Goal: Obtain resource: Download file/media

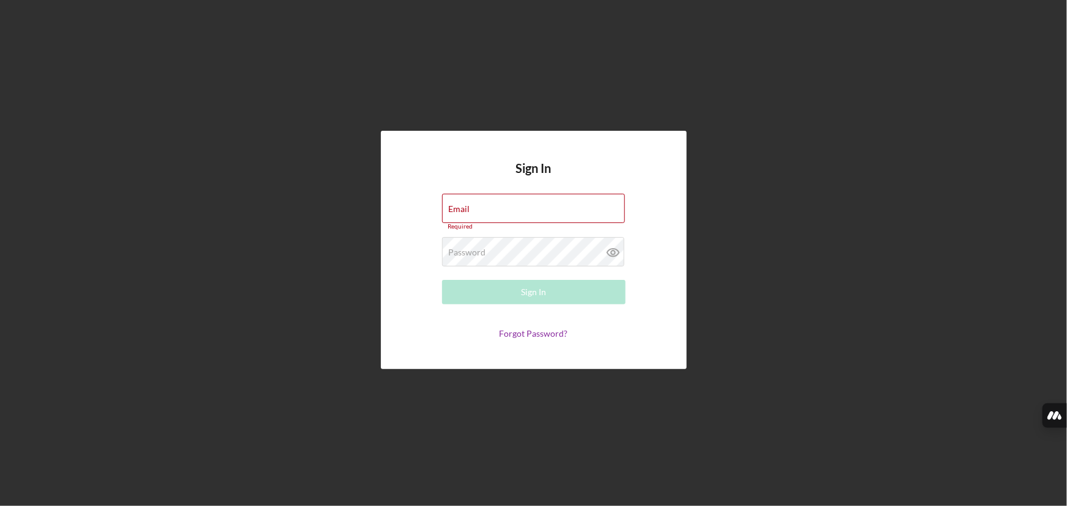
type input "[EMAIL_ADDRESS][DOMAIN_NAME]"
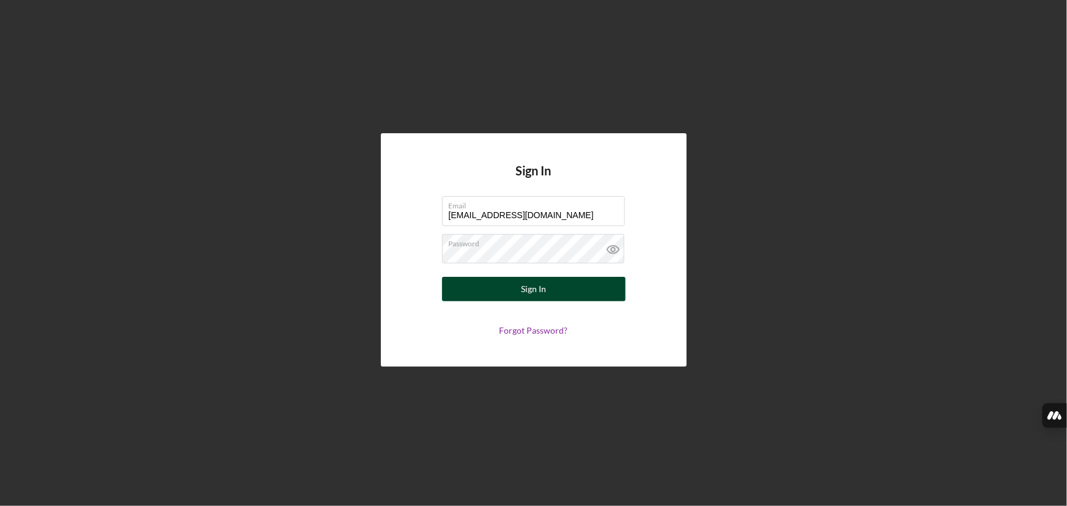
click at [518, 291] on button "Sign In" at bounding box center [533, 289] width 183 height 24
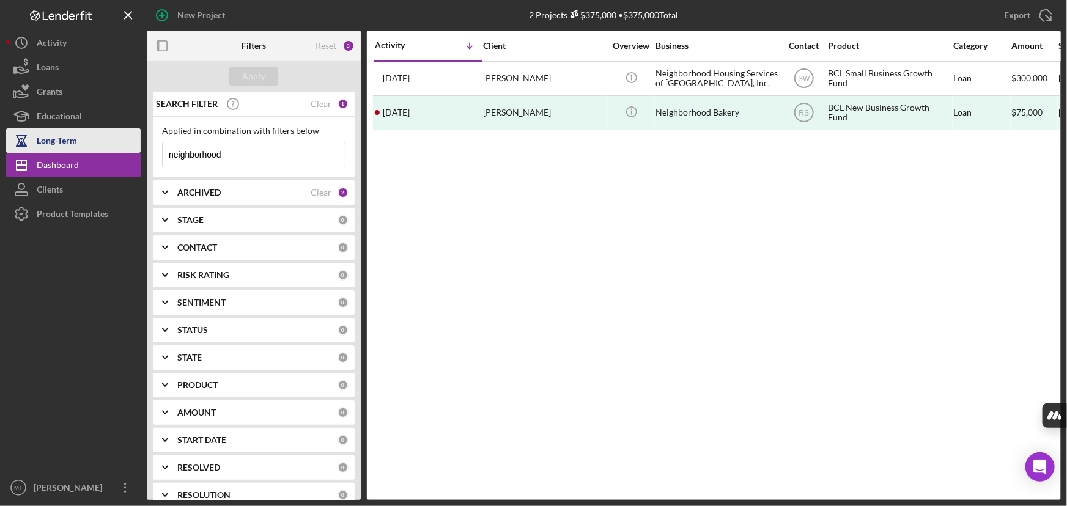
drag, startPoint x: 241, startPoint y: 161, endPoint x: 131, endPoint y: 152, distance: 110.3
click at [134, 152] on div "New Project 2 Projects $375,000 • $375,000 Total neighborhood Export Icon/Expor…" at bounding box center [533, 250] width 1054 height 500
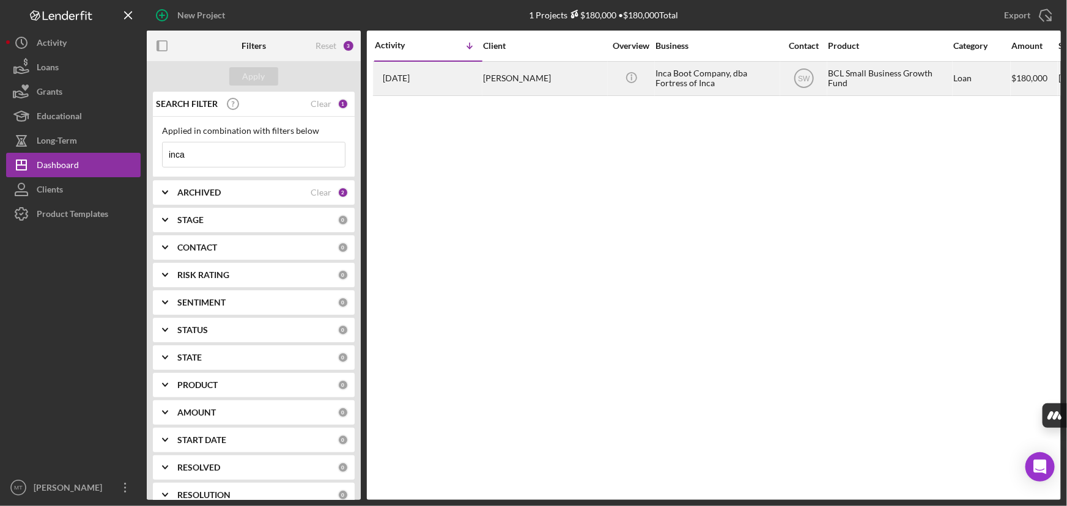
type input "inca"
click at [678, 78] on div "Inca Boot Company, dba Fortress of Inca" at bounding box center [716, 78] width 122 height 32
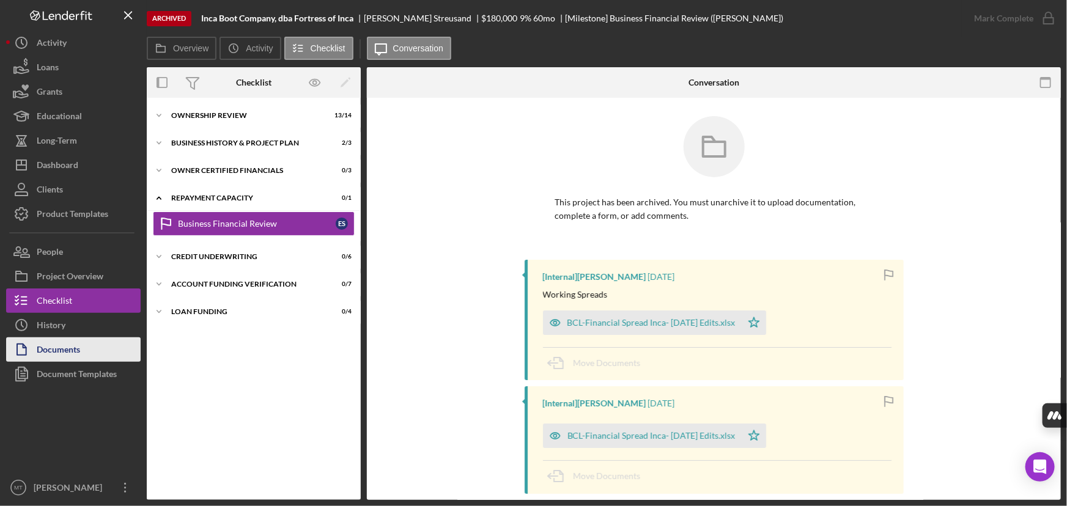
click at [110, 350] on button "Documents" at bounding box center [73, 349] width 134 height 24
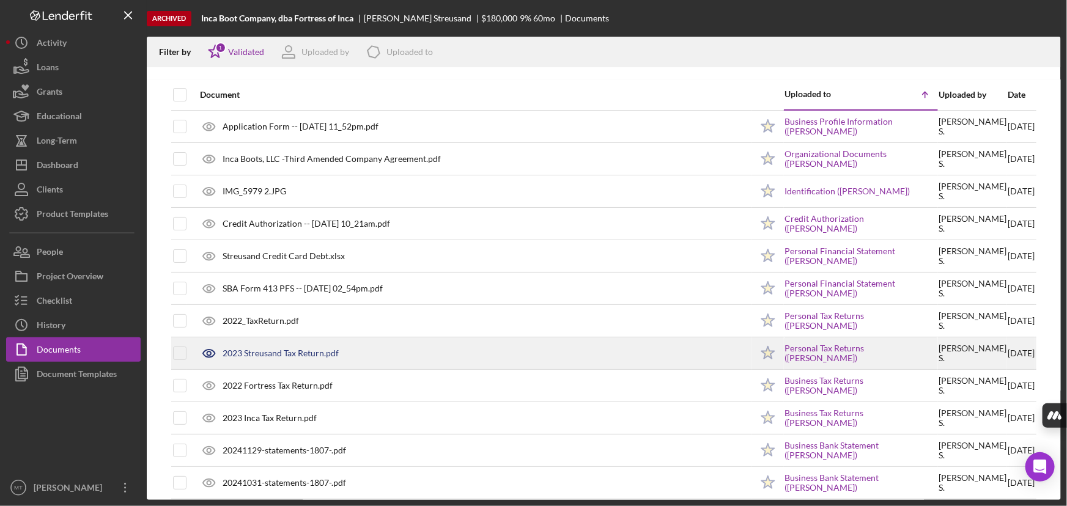
click at [188, 354] on div at bounding box center [190, 353] width 5 height 5
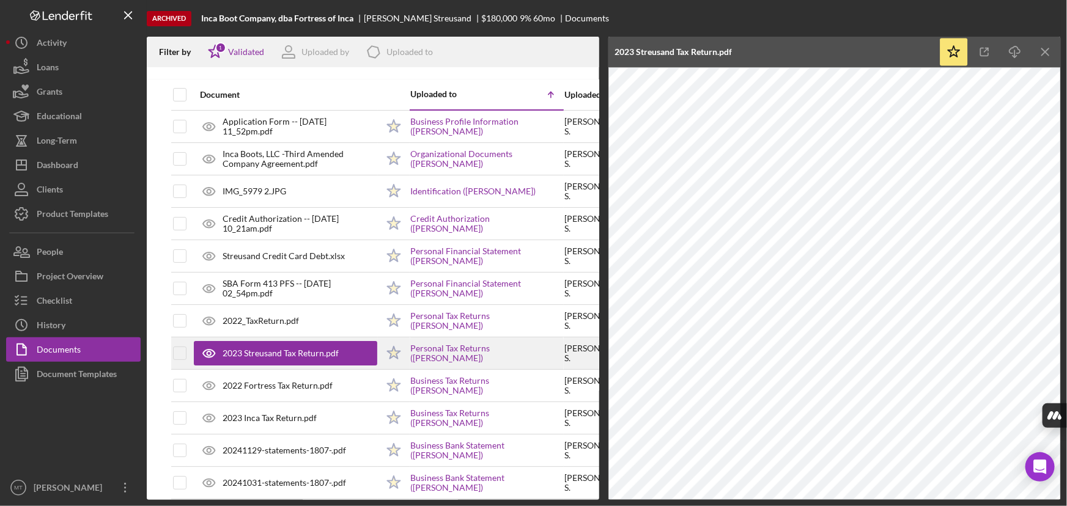
click at [178, 360] on div at bounding box center [179, 353] width 13 height 31
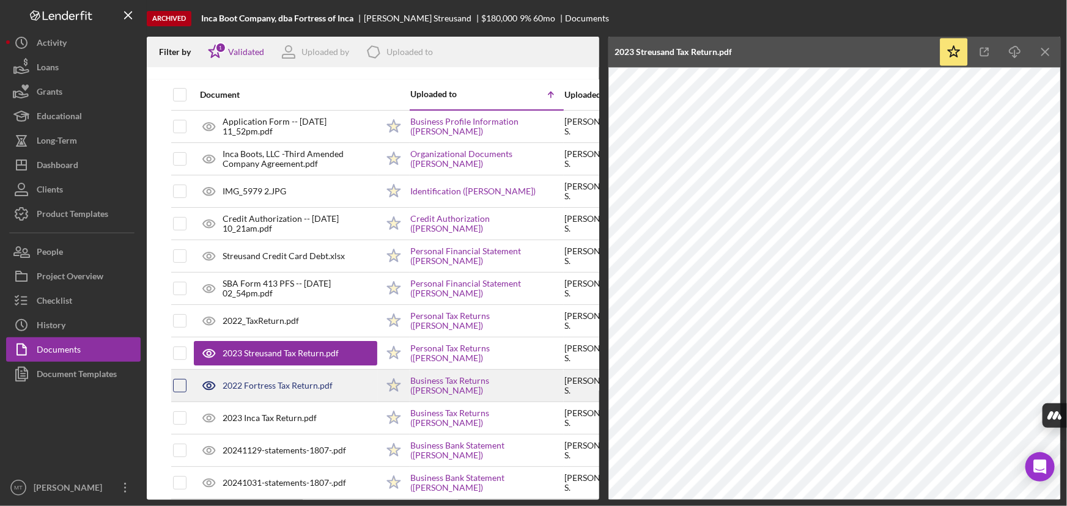
click at [177, 380] on input "checkbox" at bounding box center [180, 386] width 12 height 12
checkbox input "true"
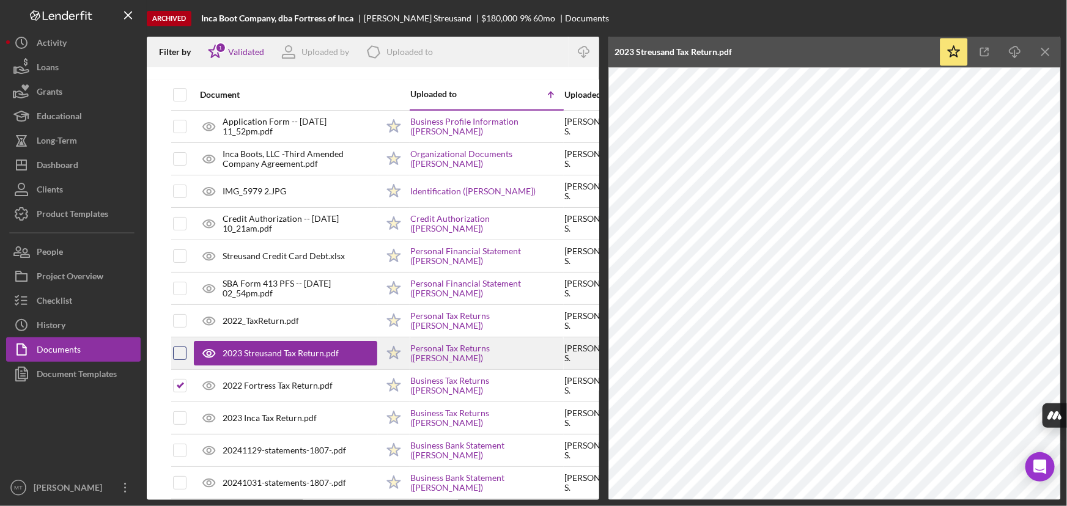
click at [184, 354] on input "checkbox" at bounding box center [180, 353] width 12 height 12
checkbox input "true"
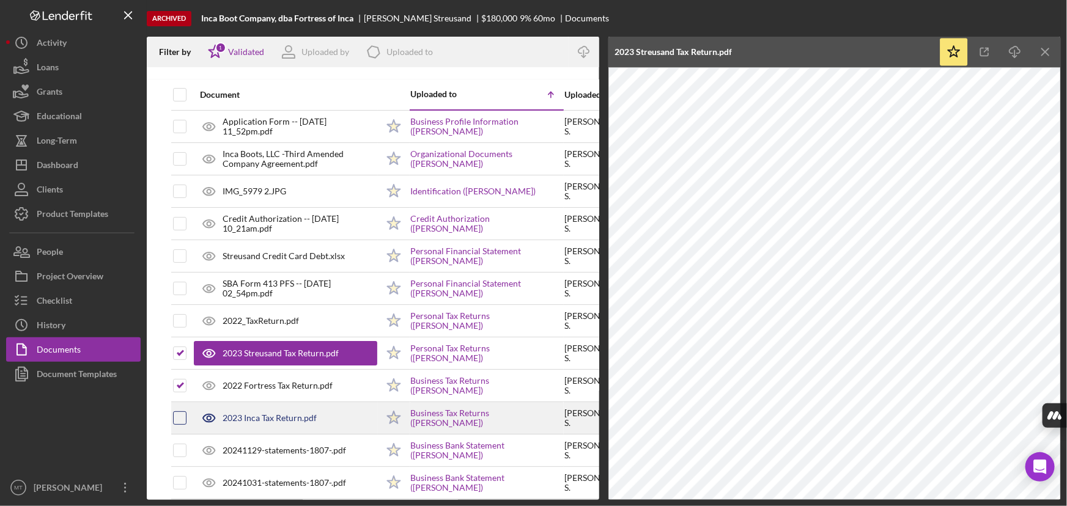
click at [180, 412] on input "checkbox" at bounding box center [180, 418] width 12 height 12
checkbox input "true"
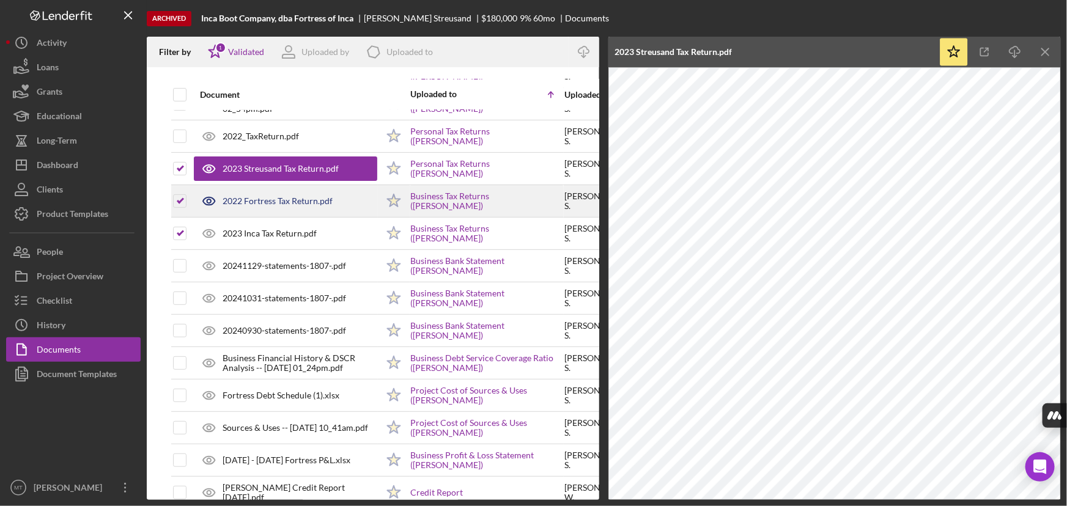
scroll to position [129, 0]
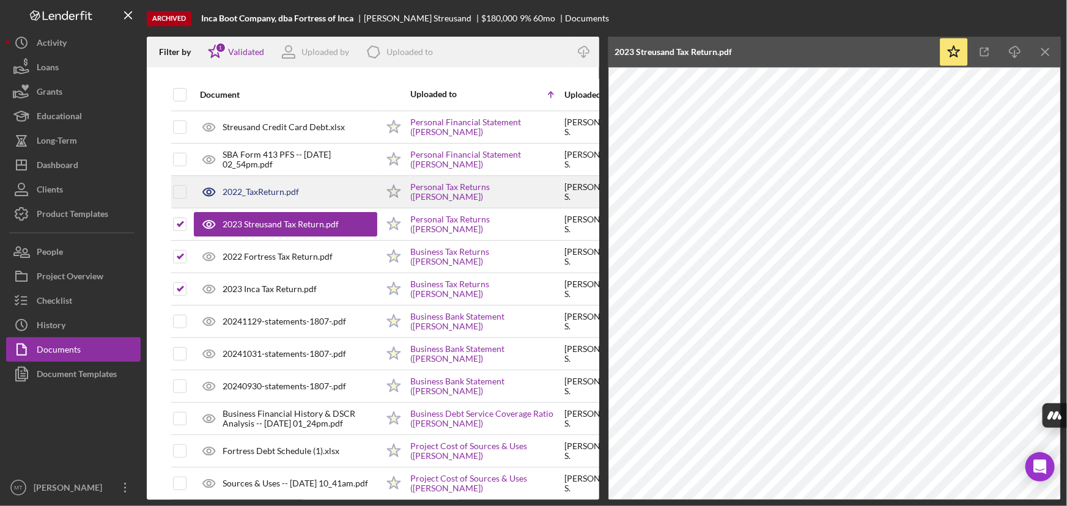
click at [265, 188] on div "2022_TaxReturn.pdf" at bounding box center [260, 192] width 76 height 10
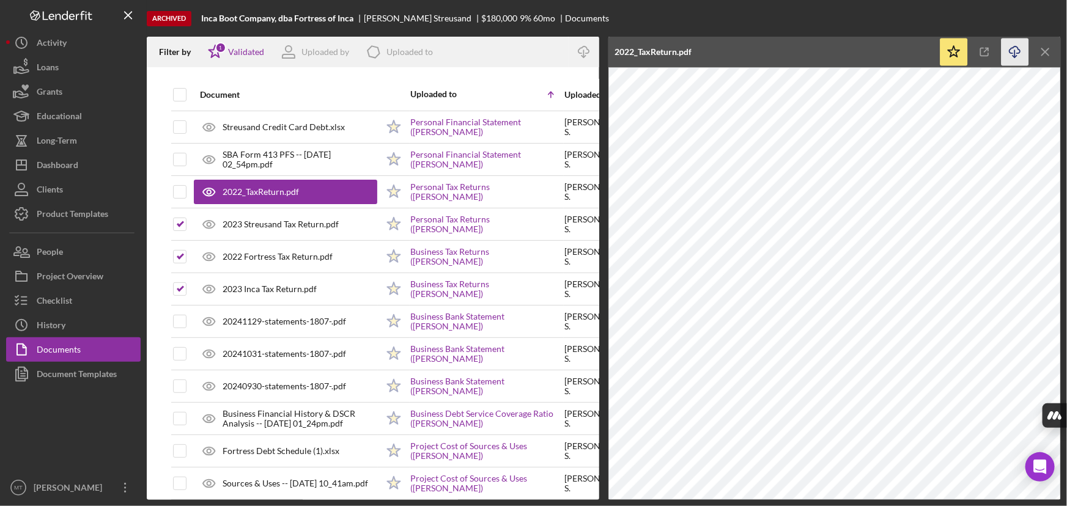
click at [1012, 49] on icon "Icon/Download" at bounding box center [1015, 53] width 28 height 28
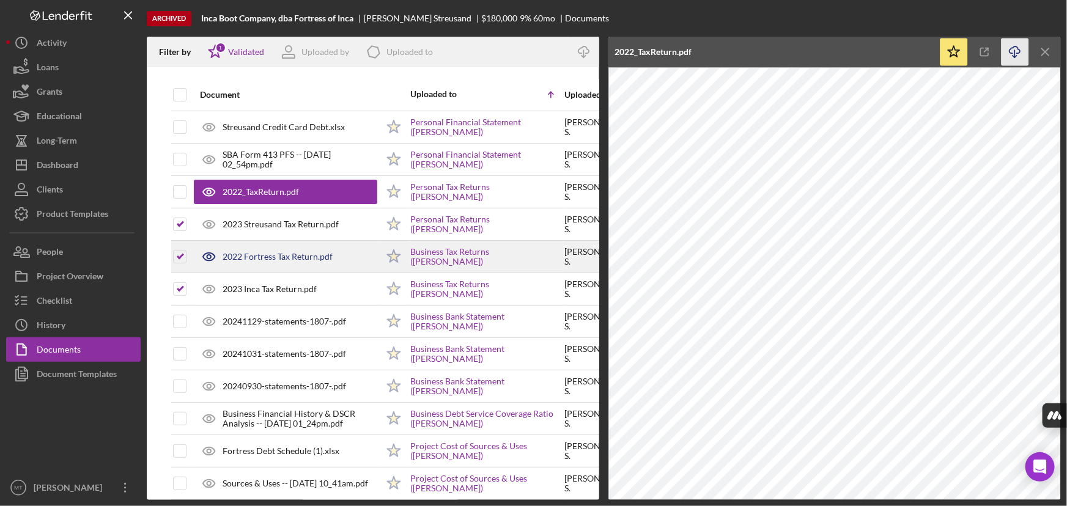
click at [244, 254] on div "2022 Fortress Tax Return.pdf" at bounding box center [277, 257] width 110 height 10
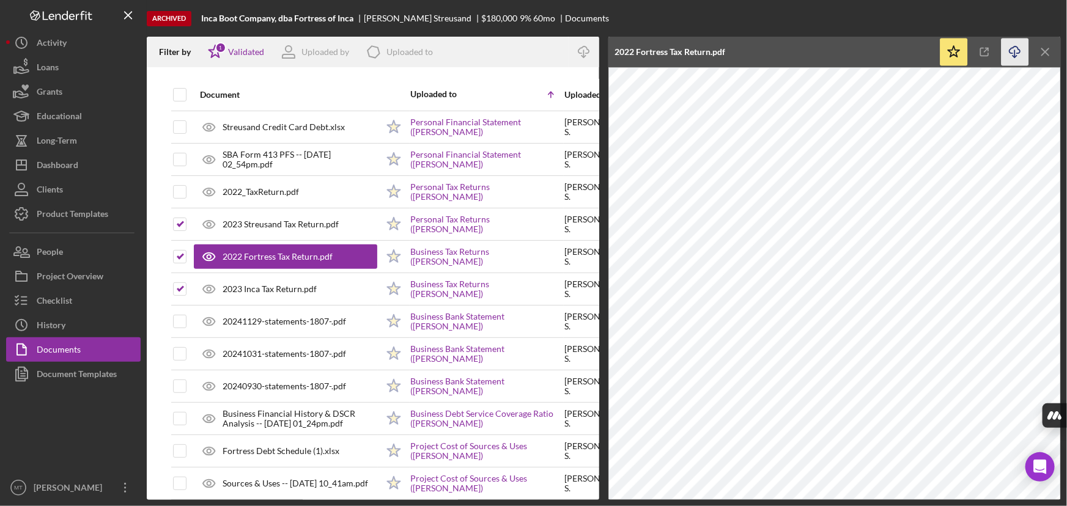
click at [1019, 55] on icon "Icon/Download" at bounding box center [1015, 53] width 28 height 28
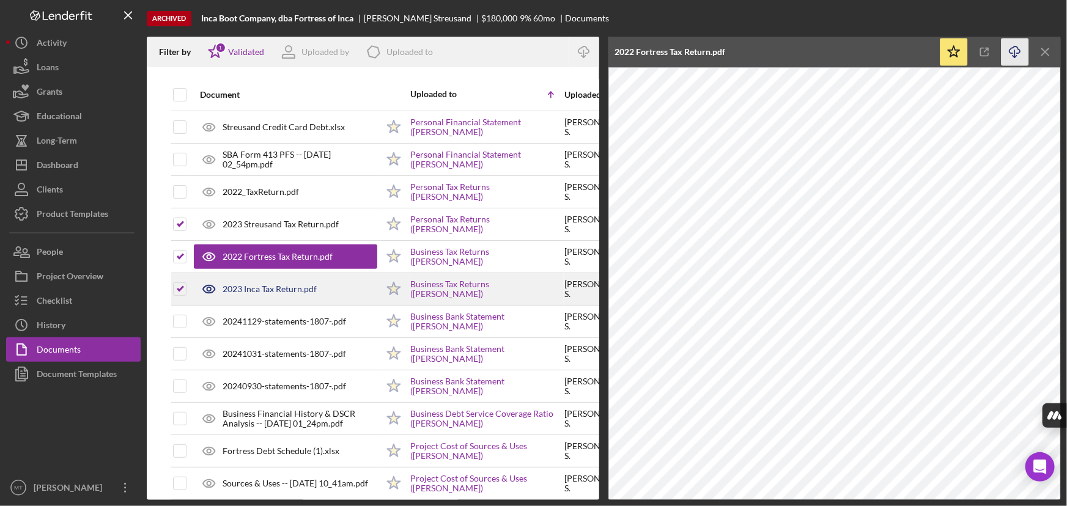
click at [292, 281] on div "2023 Inca Tax Return.pdf" at bounding box center [285, 289] width 183 height 31
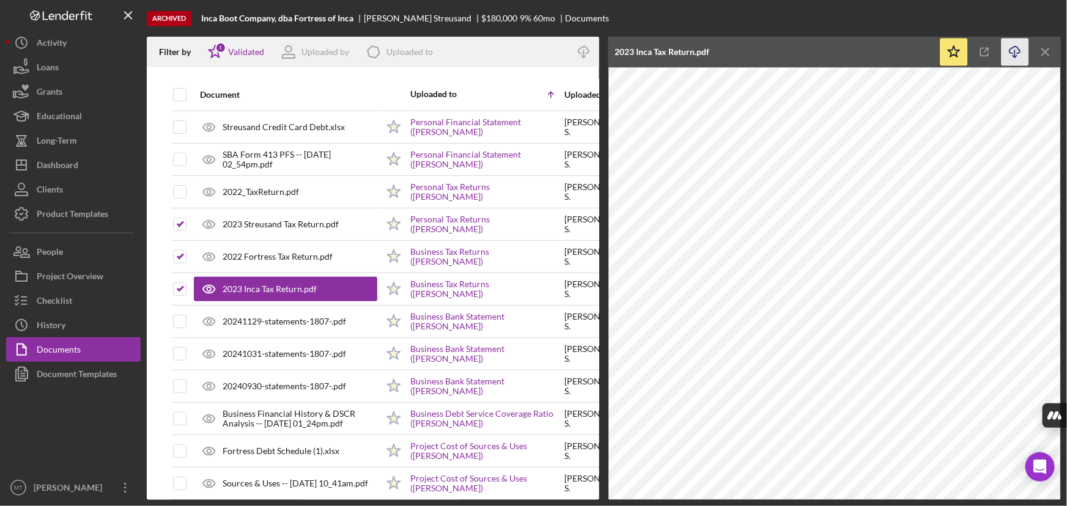
click at [1015, 45] on icon "Icon/Download" at bounding box center [1015, 53] width 28 height 28
click at [87, 343] on button "Documents" at bounding box center [73, 349] width 134 height 24
click at [64, 347] on div "Documents" at bounding box center [59, 351] width 44 height 28
click at [79, 279] on div "Project Overview" at bounding box center [70, 278] width 67 height 28
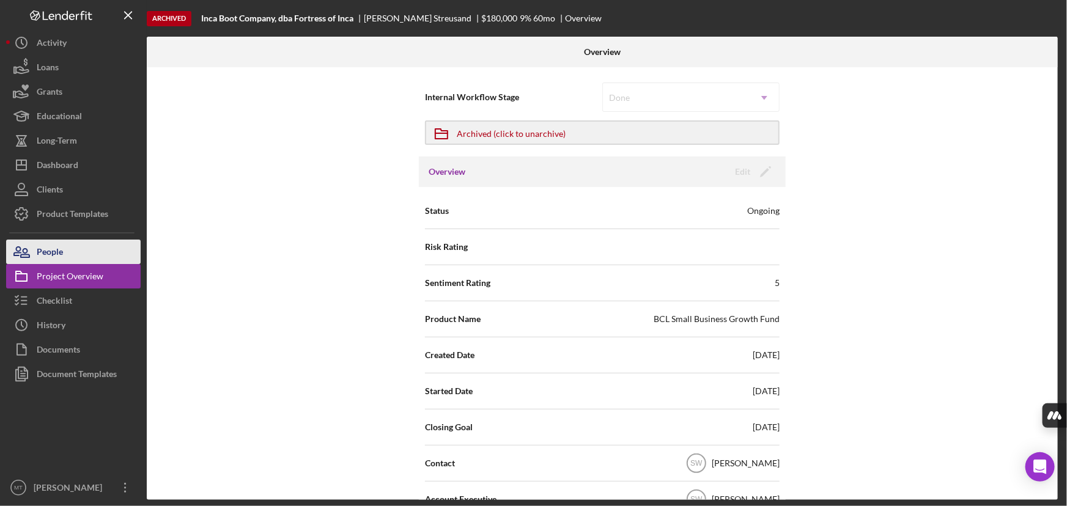
click at [84, 260] on button "People" at bounding box center [73, 252] width 134 height 24
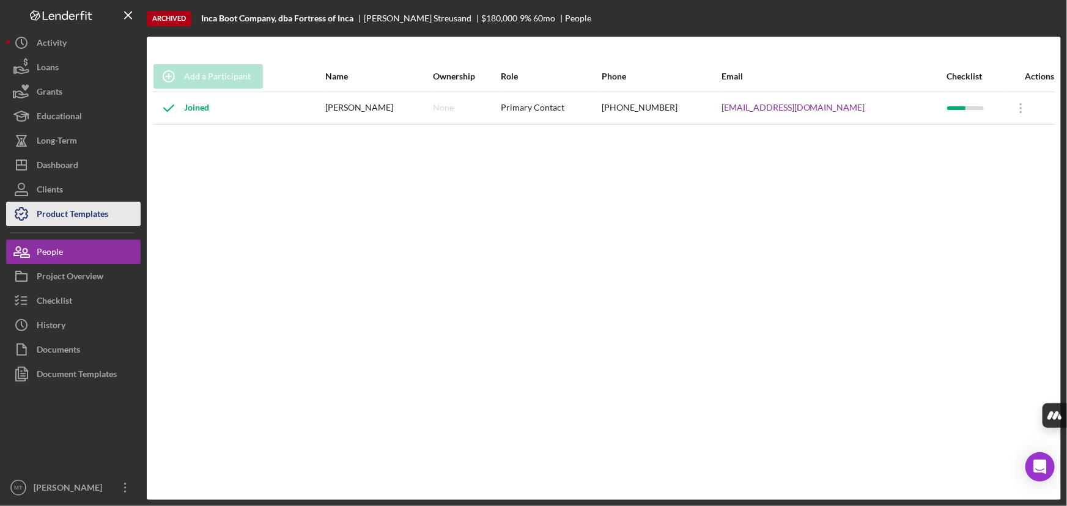
click at [61, 202] on div "Product Templates" at bounding box center [73, 216] width 72 height 28
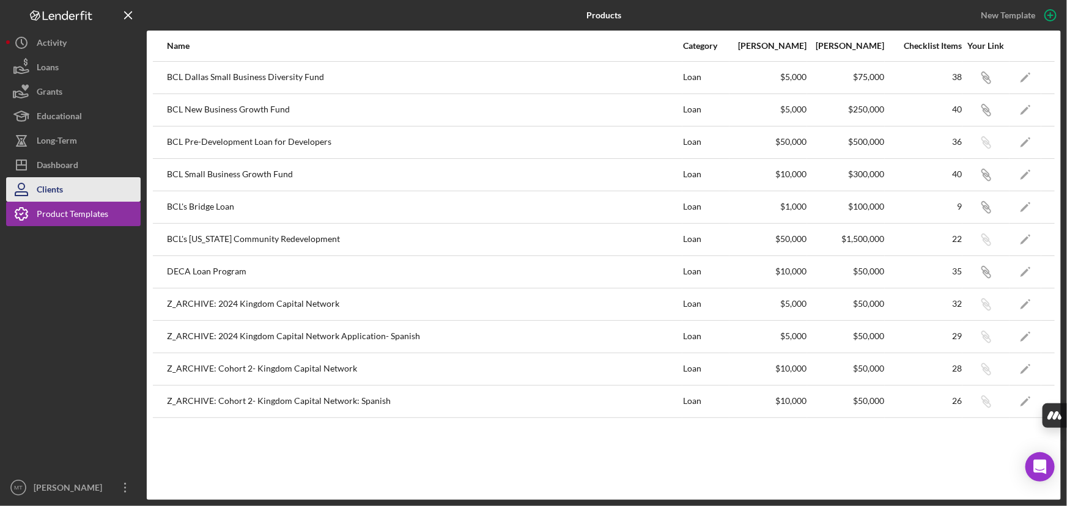
click at [59, 188] on div "Clients" at bounding box center [50, 191] width 26 height 28
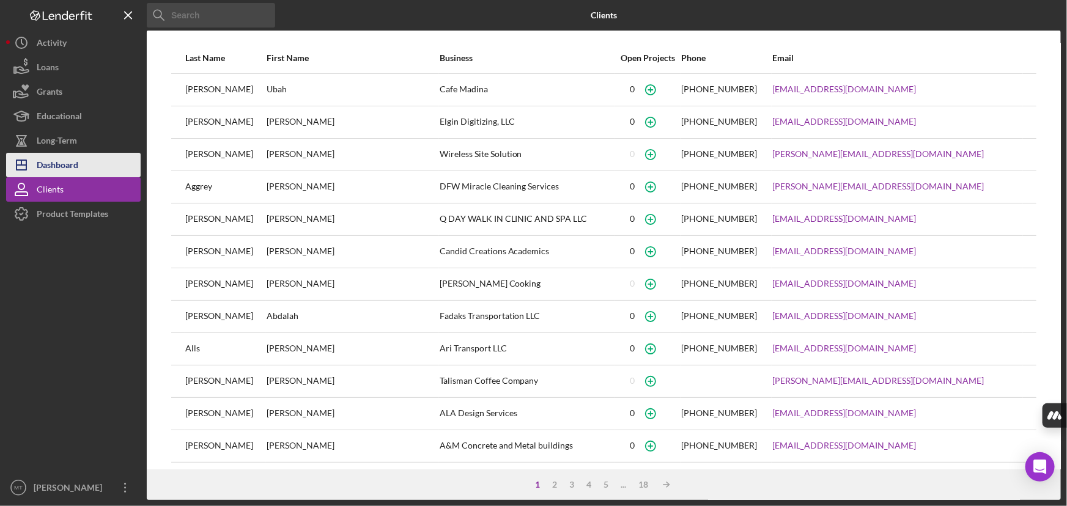
click at [61, 165] on div "Dashboard" at bounding box center [58, 167] width 42 height 28
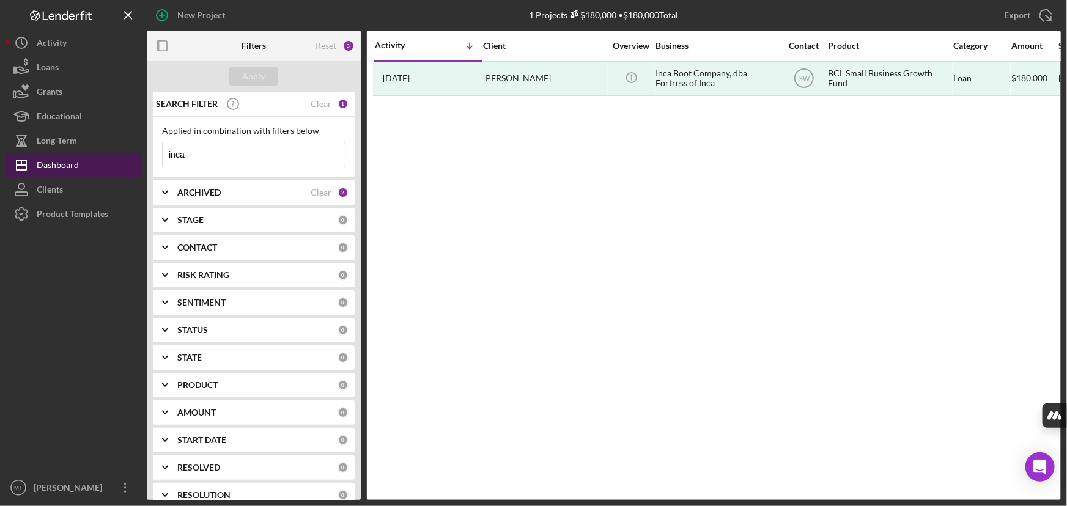
drag, startPoint x: 193, startPoint y: 154, endPoint x: 98, endPoint y: 156, distance: 95.4
click at [98, 156] on div "New Project 1 Projects $180,000 • $180,000 Total inca Export Icon/Export Filter…" at bounding box center [533, 250] width 1054 height 500
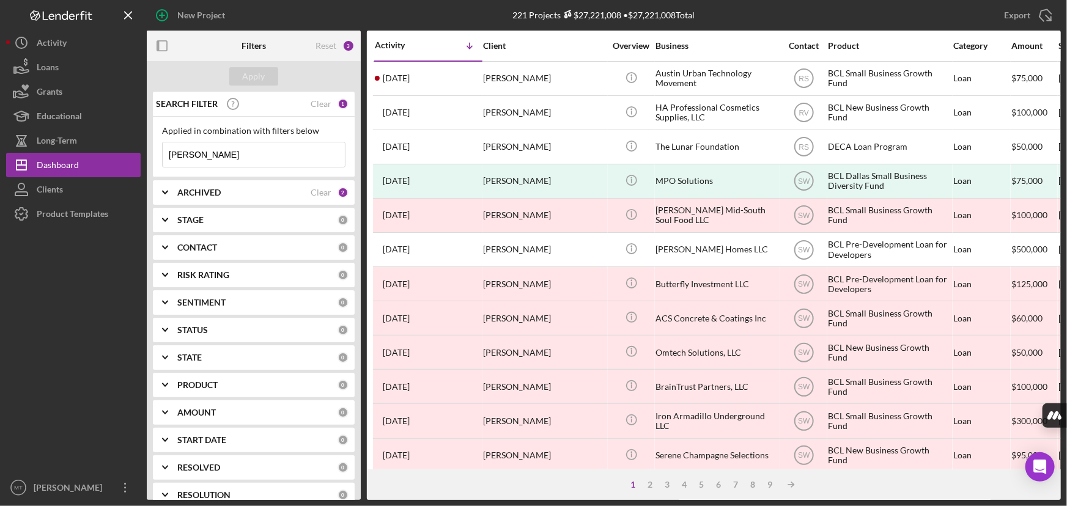
click at [240, 158] on input "[PERSON_NAME]" at bounding box center [254, 154] width 182 height 24
drag, startPoint x: 267, startPoint y: 155, endPoint x: 8, endPoint y: 147, distance: 259.3
click at [10, 153] on div "New Project 221 Projects $27,221,008 • $27,221,008 Total inca Export Icon/Expor…" at bounding box center [533, 250] width 1054 height 500
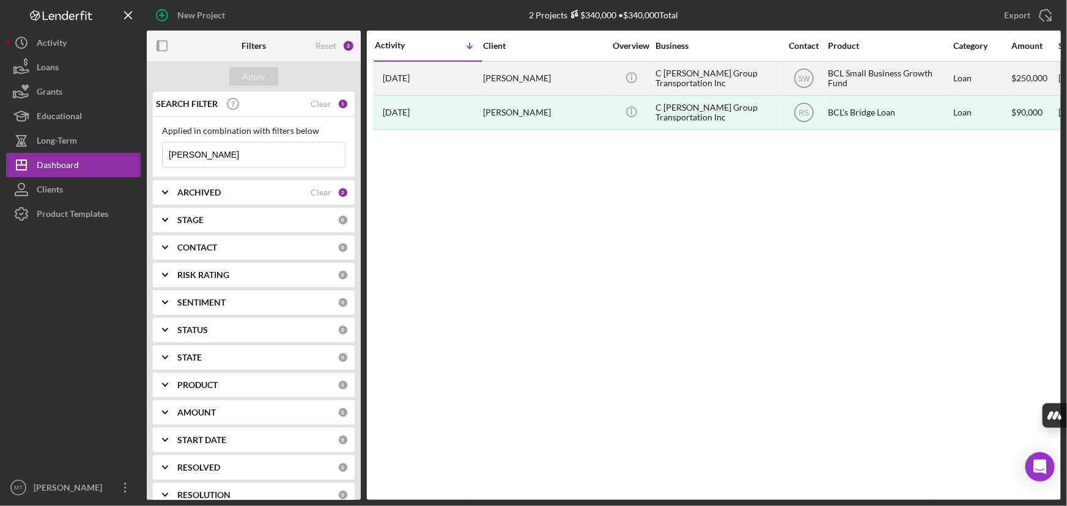
type input "[PERSON_NAME]"
click at [696, 76] on div "C [PERSON_NAME] Group Transportation Inc" at bounding box center [716, 78] width 122 height 32
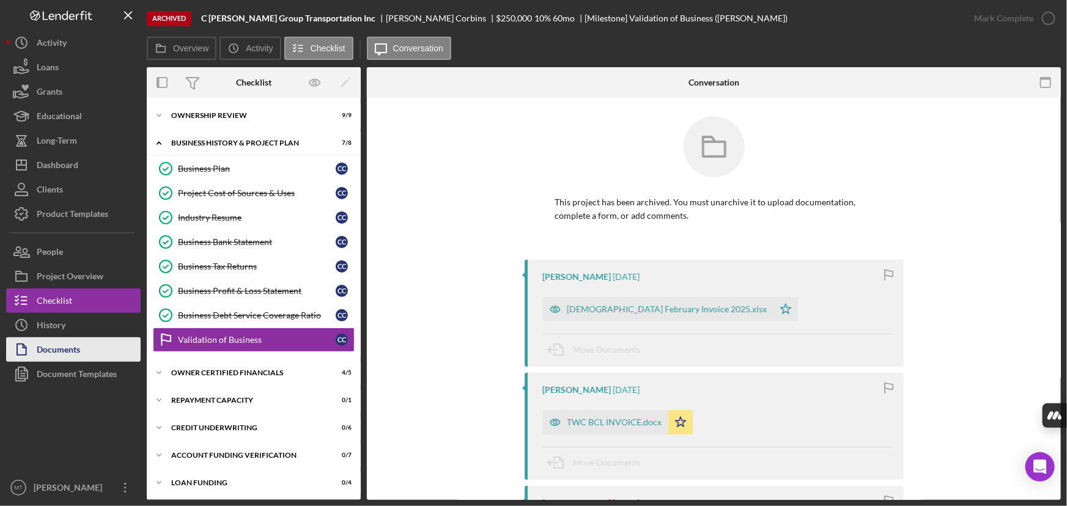
click at [76, 352] on div "Documents" at bounding box center [58, 351] width 43 height 28
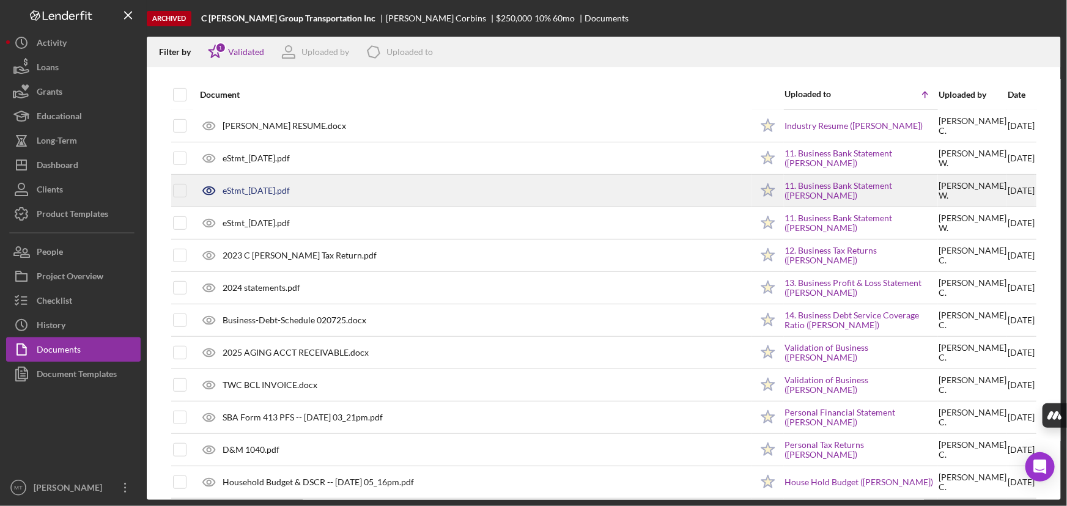
scroll to position [277, 0]
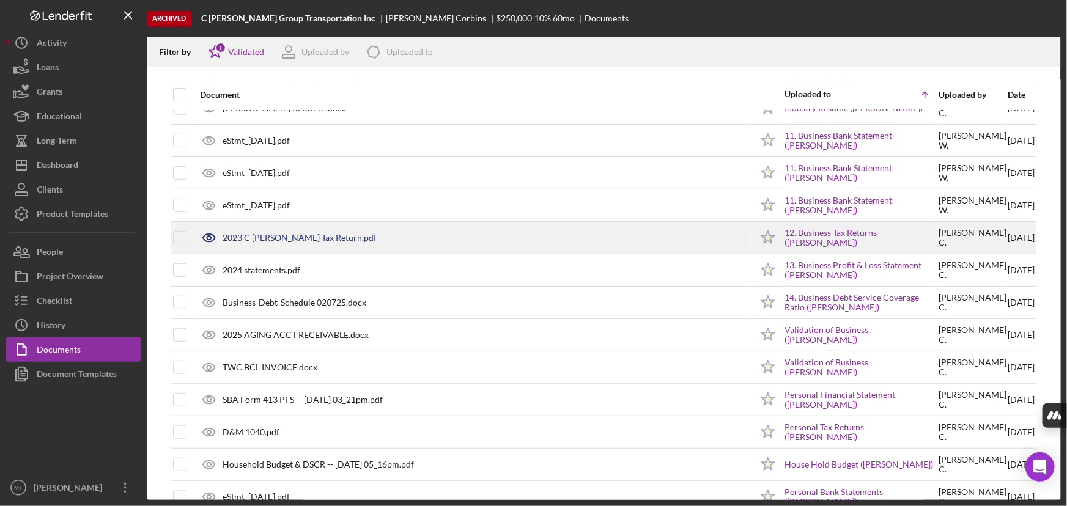
click at [265, 240] on div "2023 C [PERSON_NAME] Tax Return.pdf" at bounding box center [299, 238] width 154 height 10
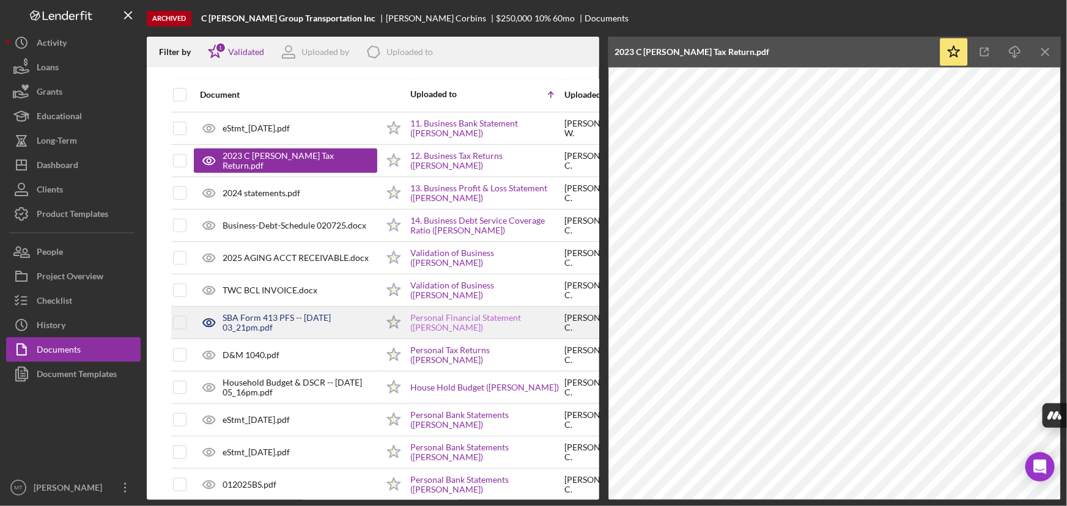
scroll to position [374, 0]
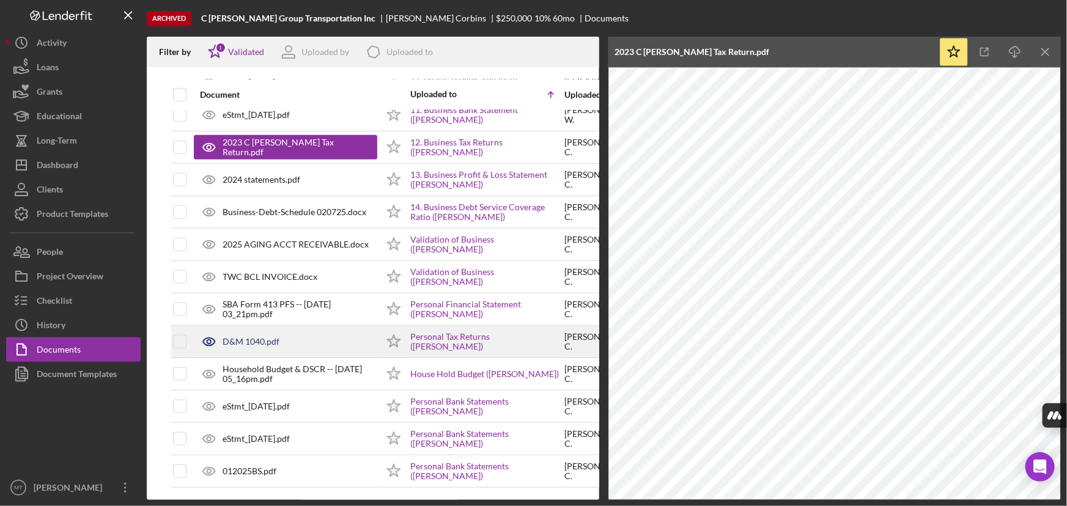
click at [271, 337] on div "D&M 1040.pdf" at bounding box center [250, 342] width 57 height 10
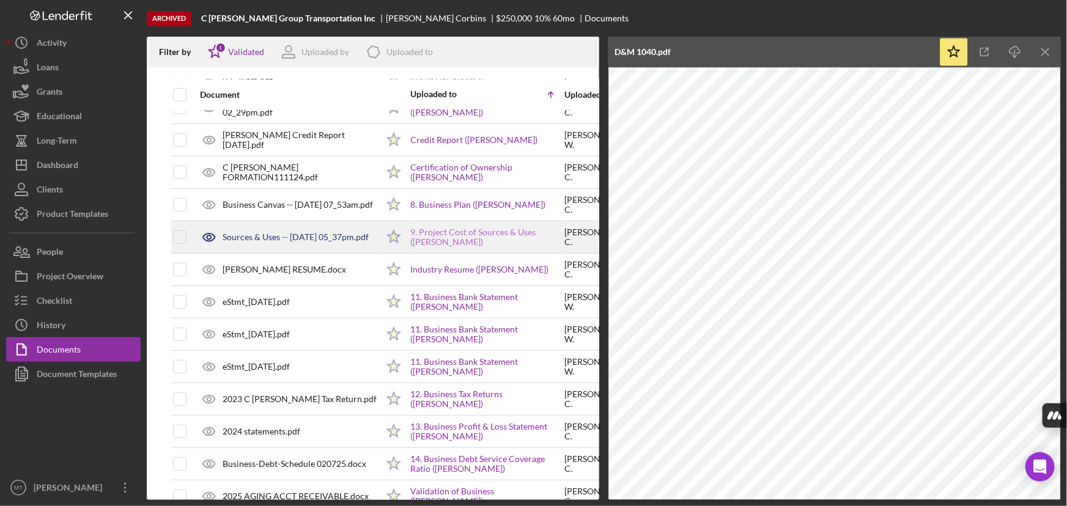
scroll to position [97, 0]
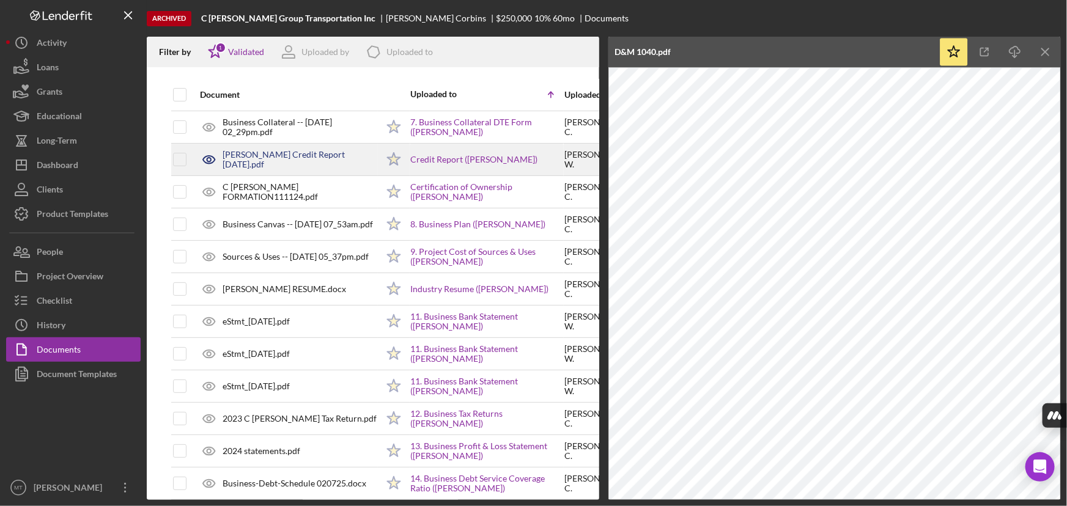
click at [337, 163] on div "[PERSON_NAME] Credit Report [DATE].pdf" at bounding box center [299, 160] width 155 height 20
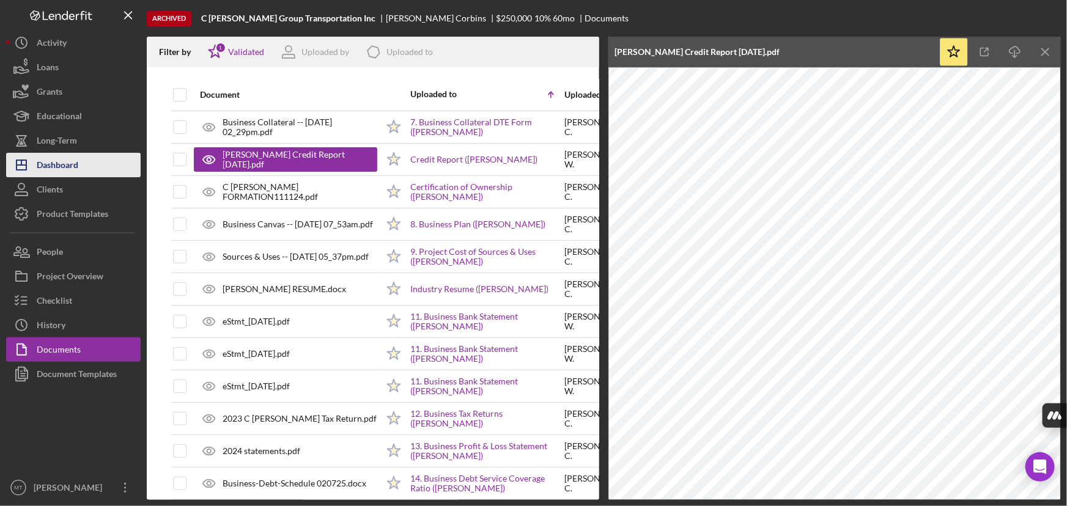
click at [75, 159] on div "Dashboard" at bounding box center [58, 167] width 42 height 28
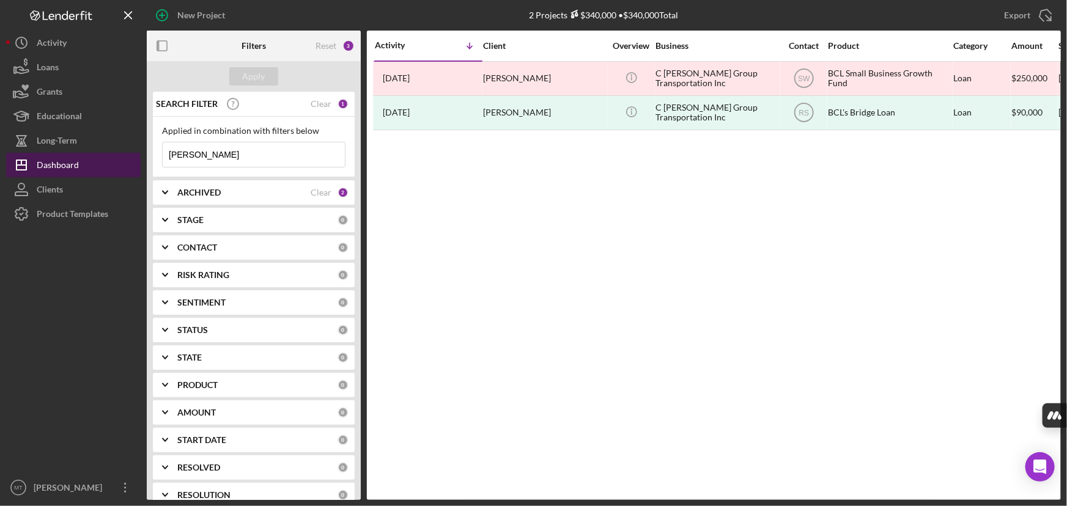
drag, startPoint x: 227, startPoint y: 156, endPoint x: 27, endPoint y: 155, distance: 199.9
click at [29, 156] on div "New Project 2 Projects $340,000 • $340,000 Total [PERSON_NAME] Export Icon/Expo…" at bounding box center [533, 250] width 1054 height 500
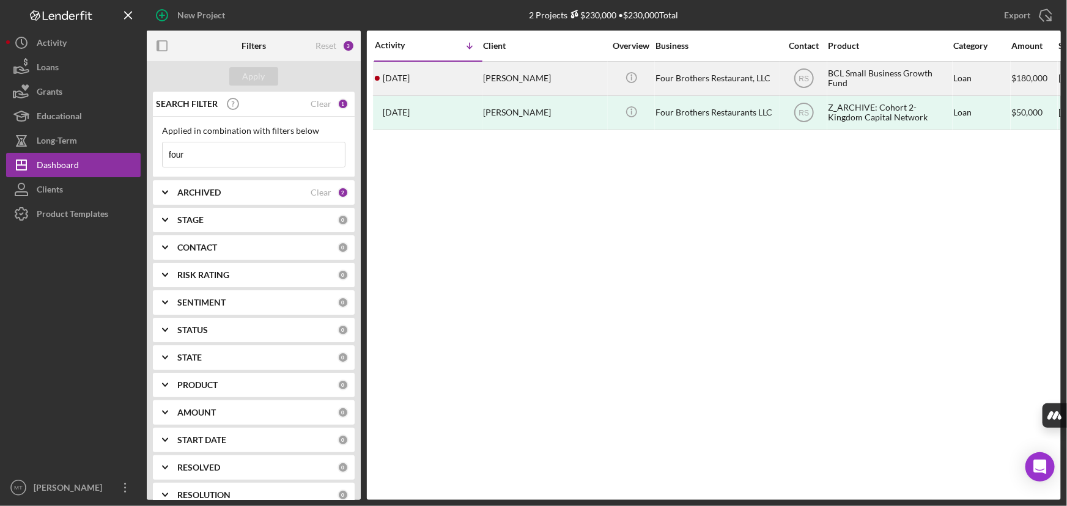
type input "four"
click at [542, 78] on div "[PERSON_NAME]" at bounding box center [544, 78] width 122 height 32
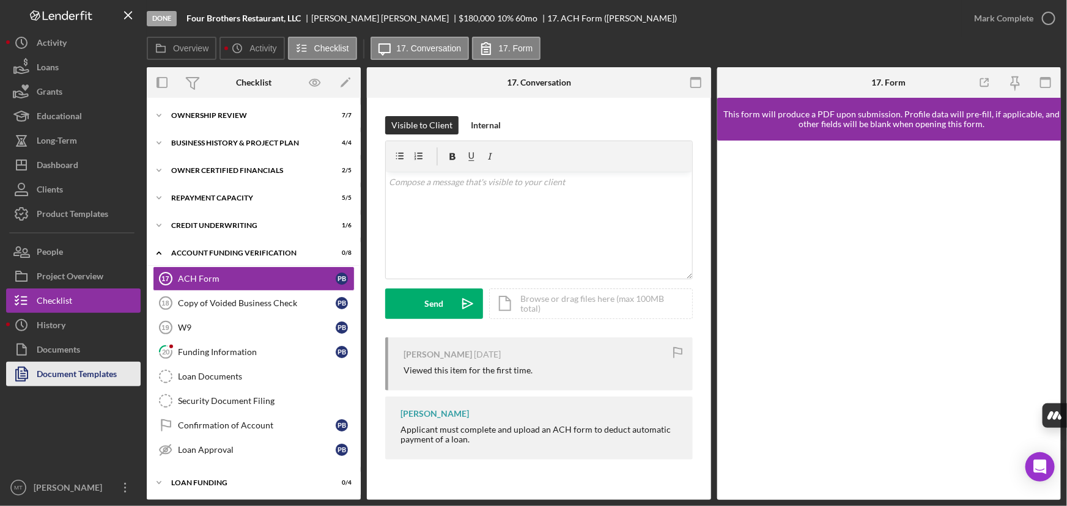
click at [42, 363] on div "Document Templates" at bounding box center [77, 376] width 80 height 28
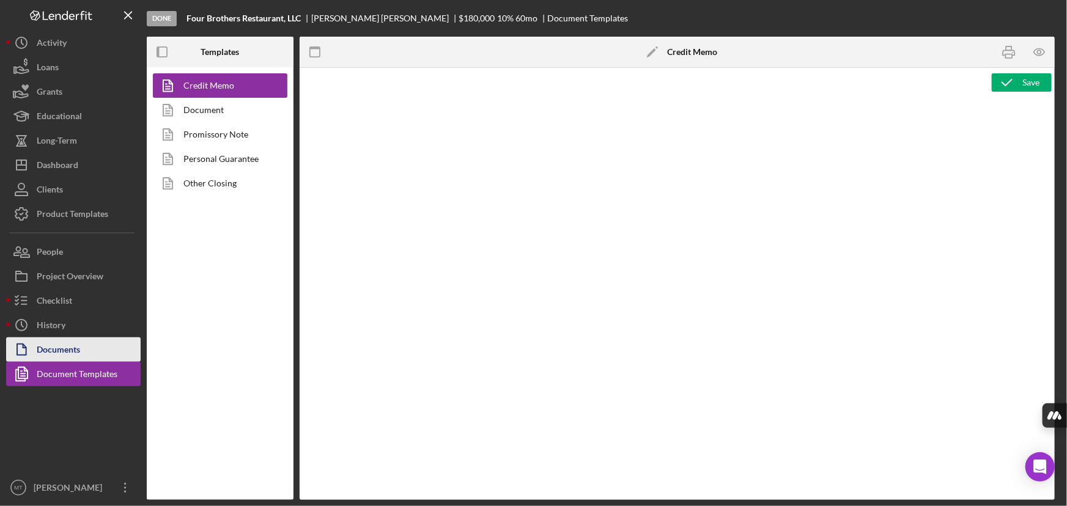
click at [45, 354] on div "Documents" at bounding box center [58, 351] width 43 height 28
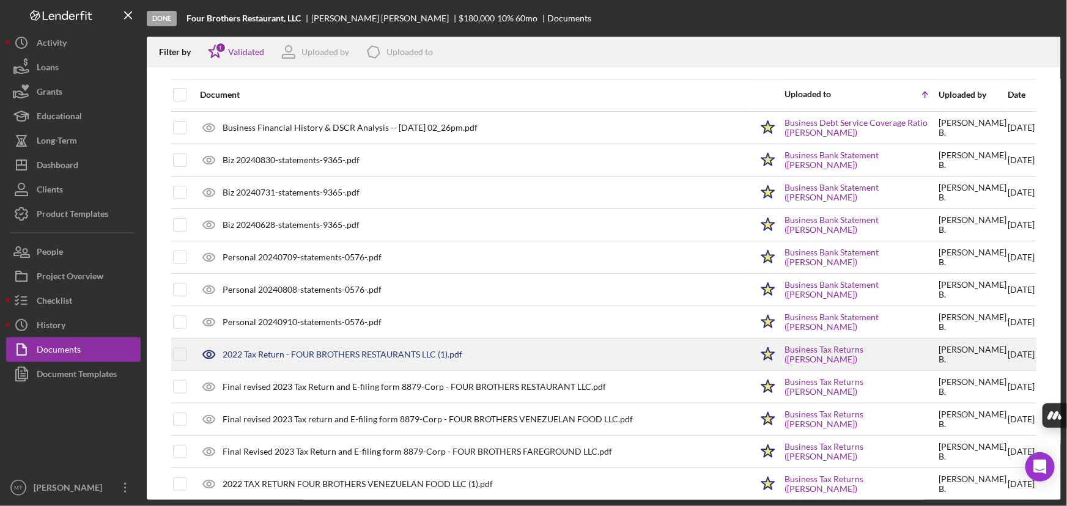
scroll to position [277, 0]
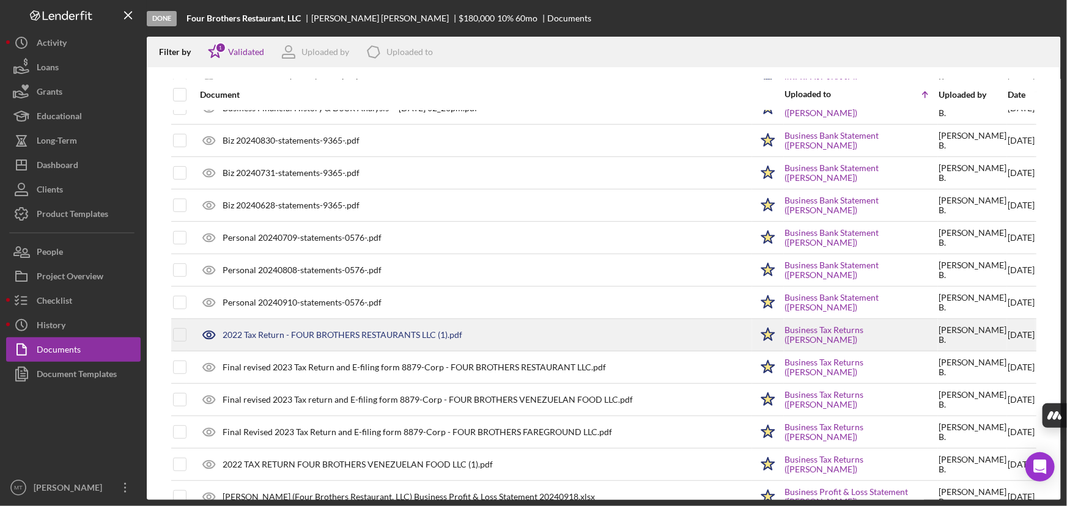
click at [330, 336] on div "2022 Tax Return - FOUR BROTHERS RESTAURANTS LLC (1).pdf" at bounding box center [342, 335] width 240 height 10
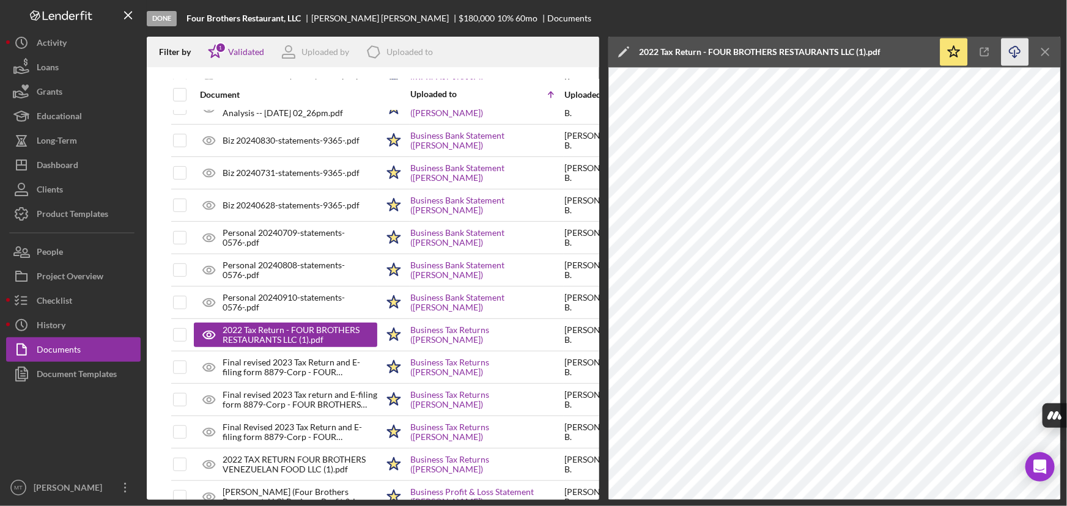
click at [1013, 50] on icon "Icon/Download" at bounding box center [1015, 53] width 28 height 28
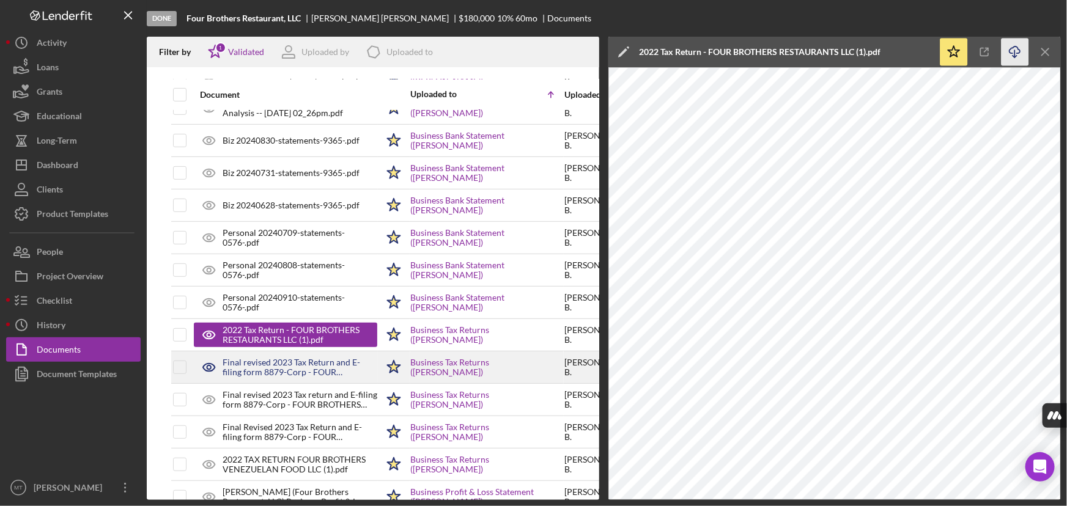
click at [285, 374] on div "Final revised 2023 Tax Return and E-filing form 8879-Corp - FOUR BROTHERS RESTA…" at bounding box center [299, 368] width 155 height 20
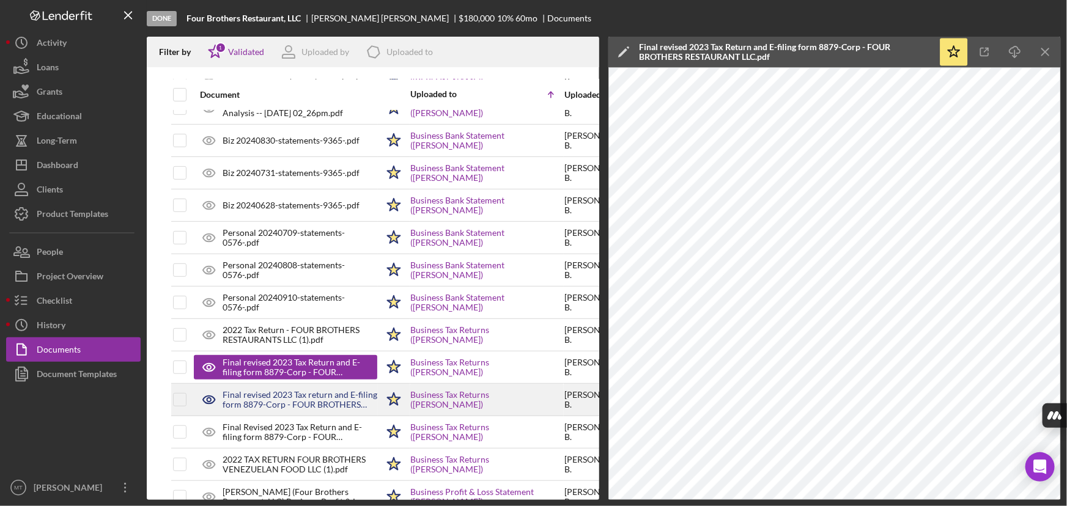
click at [301, 398] on div "Final revised 2023 Tax return and E-filing form 8879-Corp - FOUR BROTHERS VENEZ…" at bounding box center [299, 400] width 155 height 20
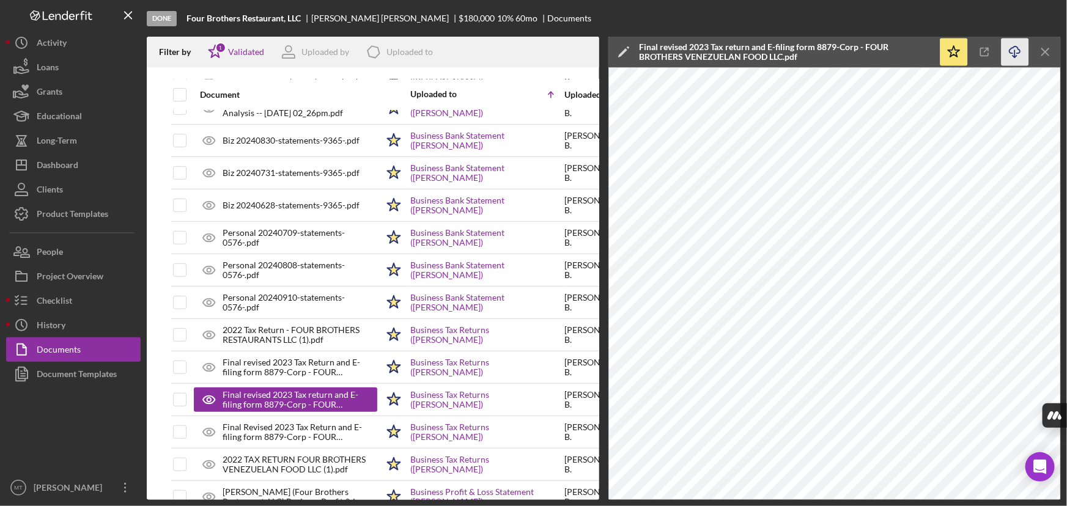
click at [1018, 54] on icon "Icon/Download" at bounding box center [1015, 53] width 28 height 28
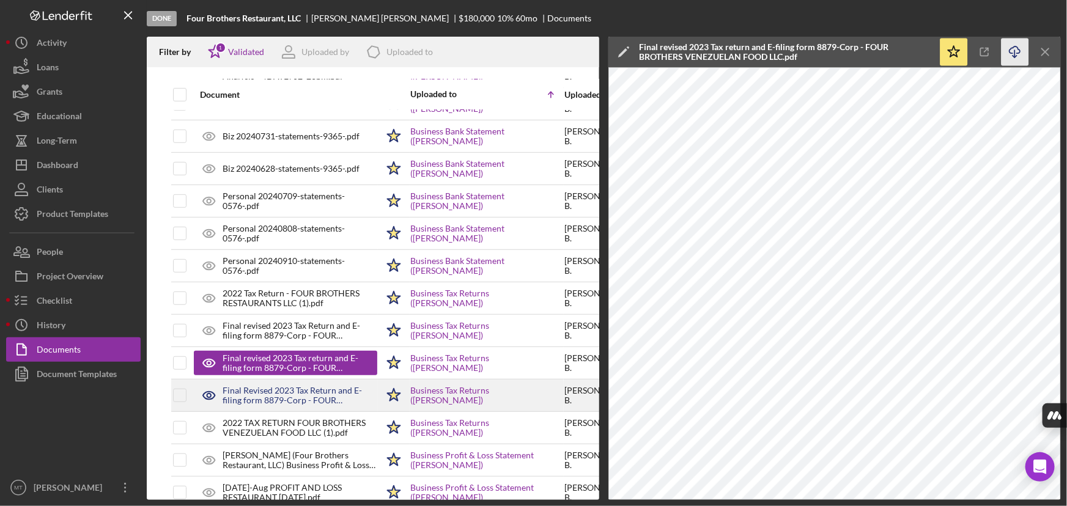
scroll to position [333, 0]
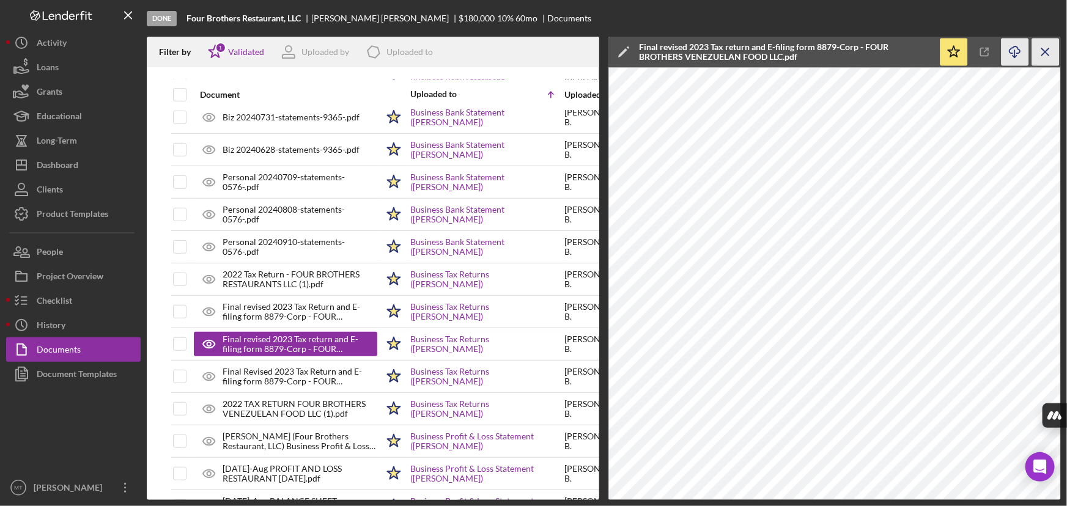
click at [1044, 56] on icon "Icon/Menu Close" at bounding box center [1046, 53] width 28 height 28
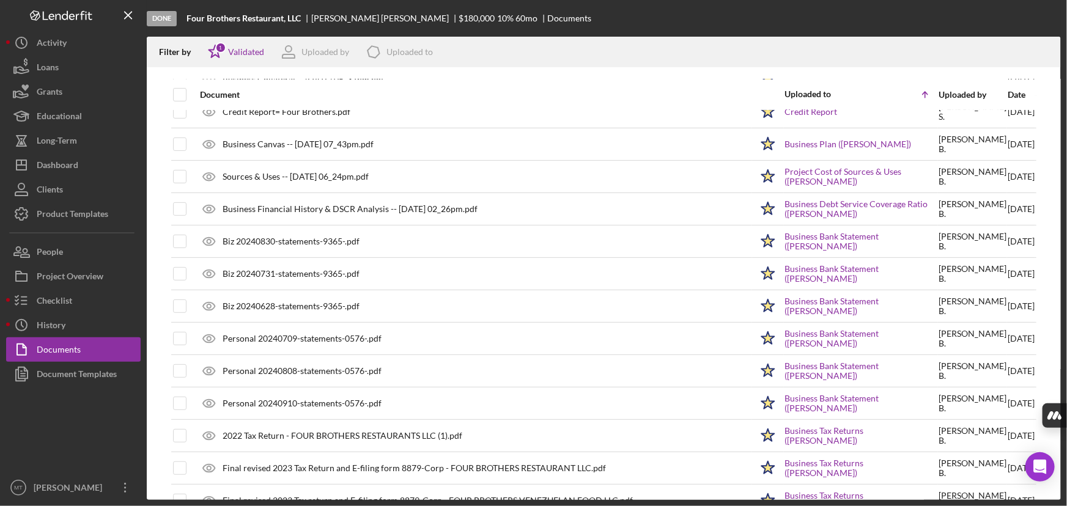
scroll to position [0, 0]
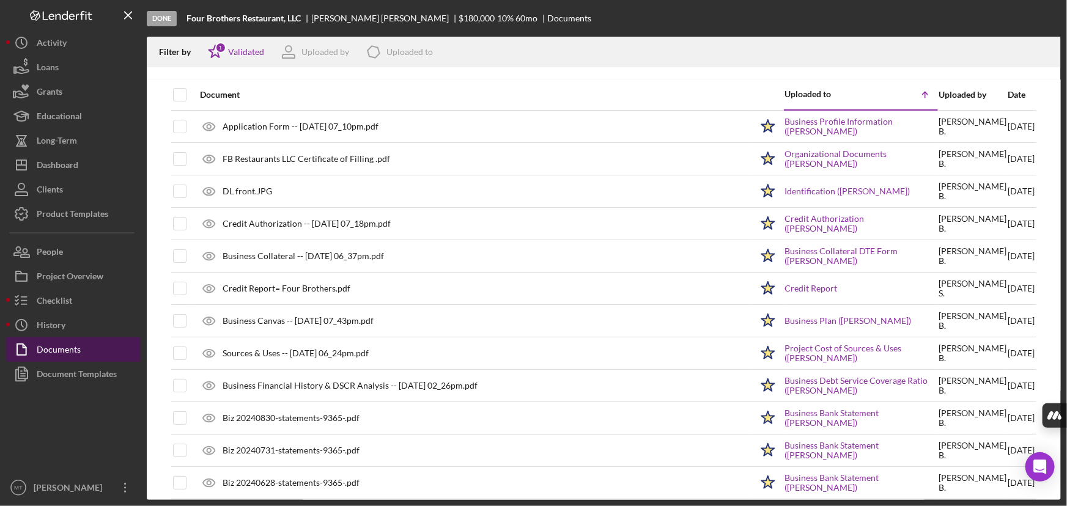
click at [49, 348] on div "Documents" at bounding box center [59, 351] width 44 height 28
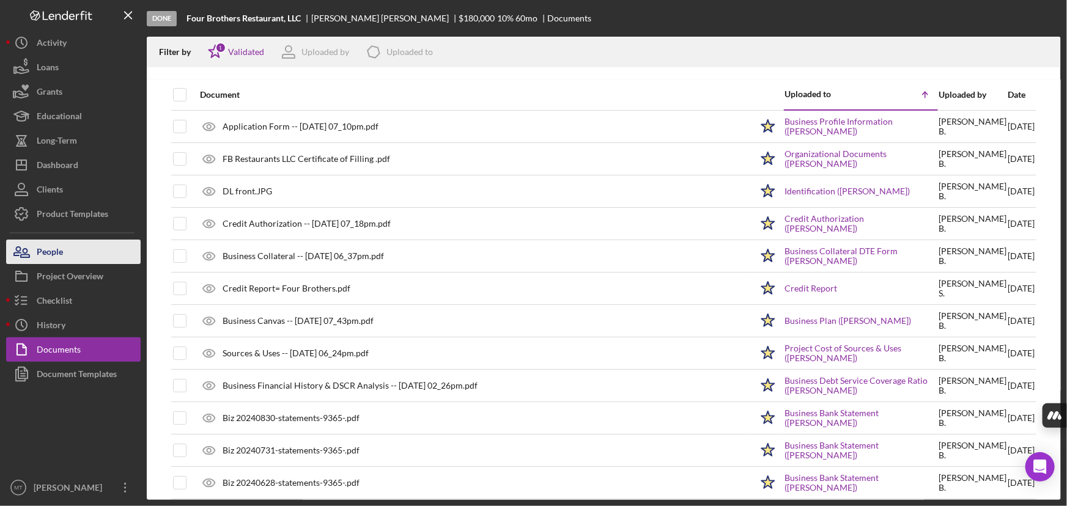
click at [60, 253] on div "People" at bounding box center [50, 254] width 26 height 28
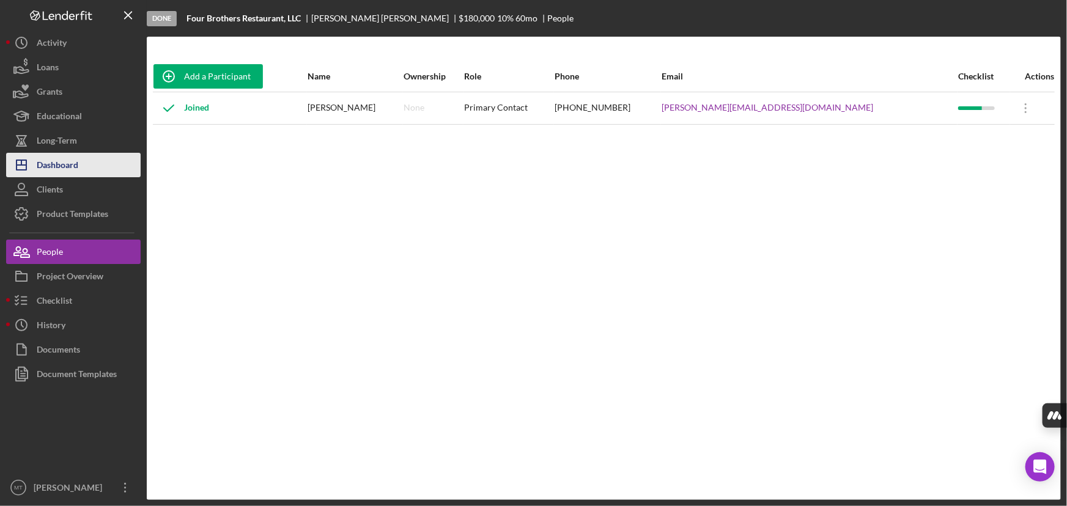
click at [74, 160] on div "Dashboard" at bounding box center [58, 167] width 42 height 28
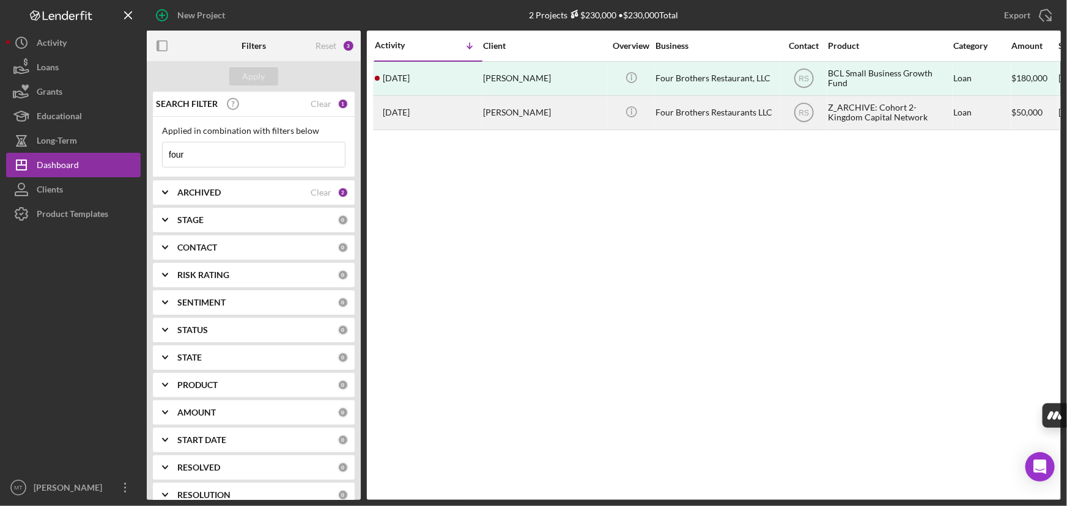
click at [534, 111] on div "[PERSON_NAME]" at bounding box center [544, 113] width 122 height 32
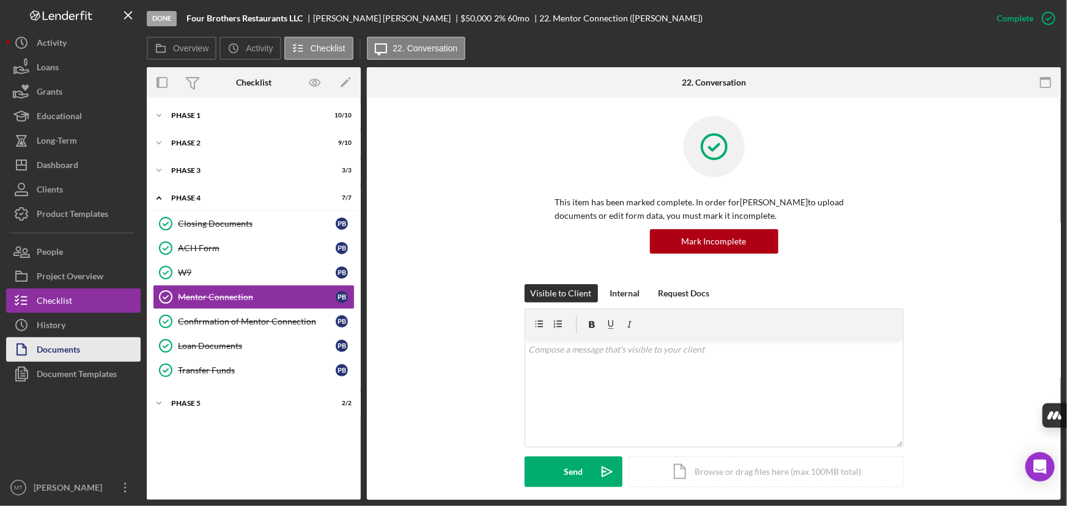
click at [90, 350] on button "Documents" at bounding box center [73, 349] width 134 height 24
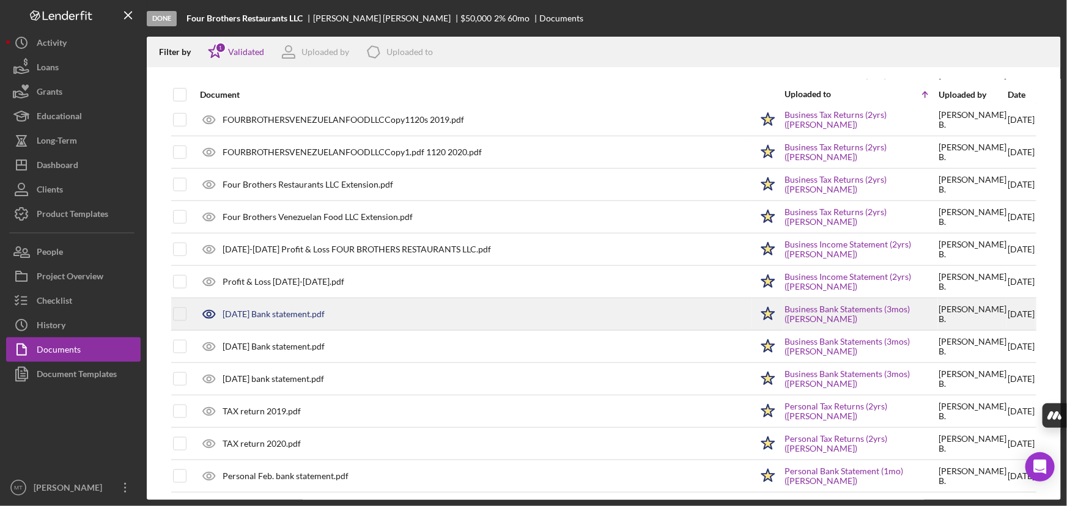
scroll to position [444, 0]
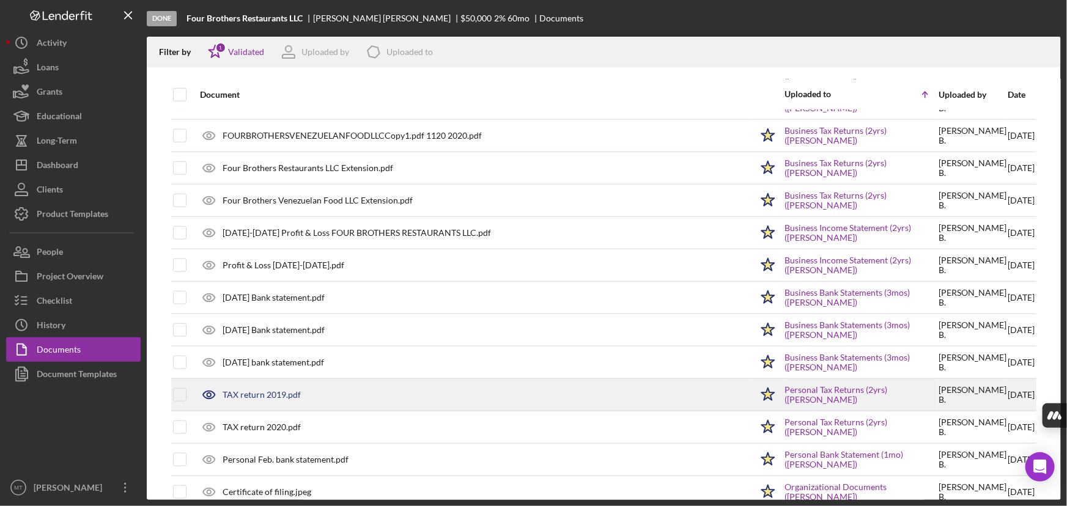
click at [277, 395] on div "TAX return 2019.pdf" at bounding box center [261, 395] width 78 height 10
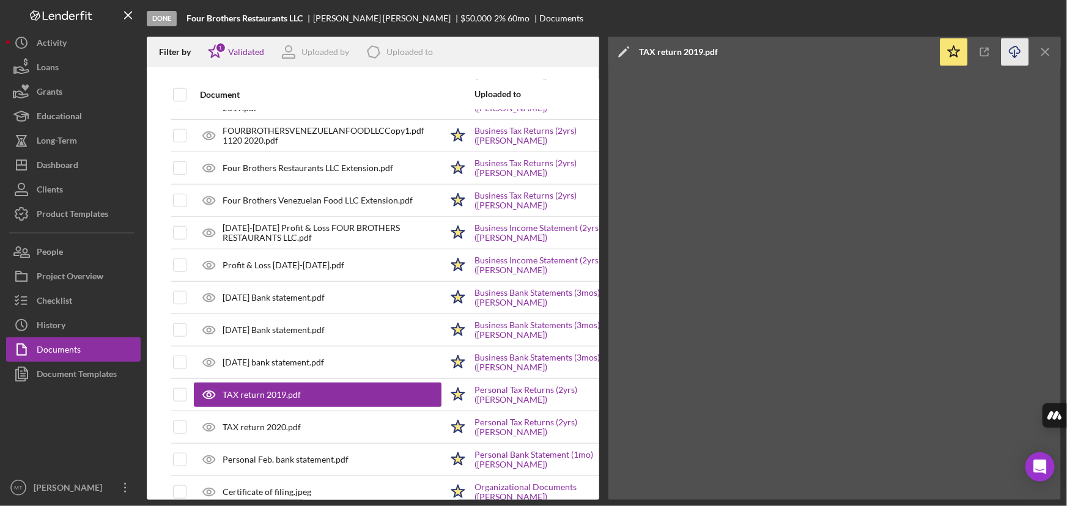
click at [1013, 53] on icon "Icon/Download" at bounding box center [1015, 53] width 28 height 28
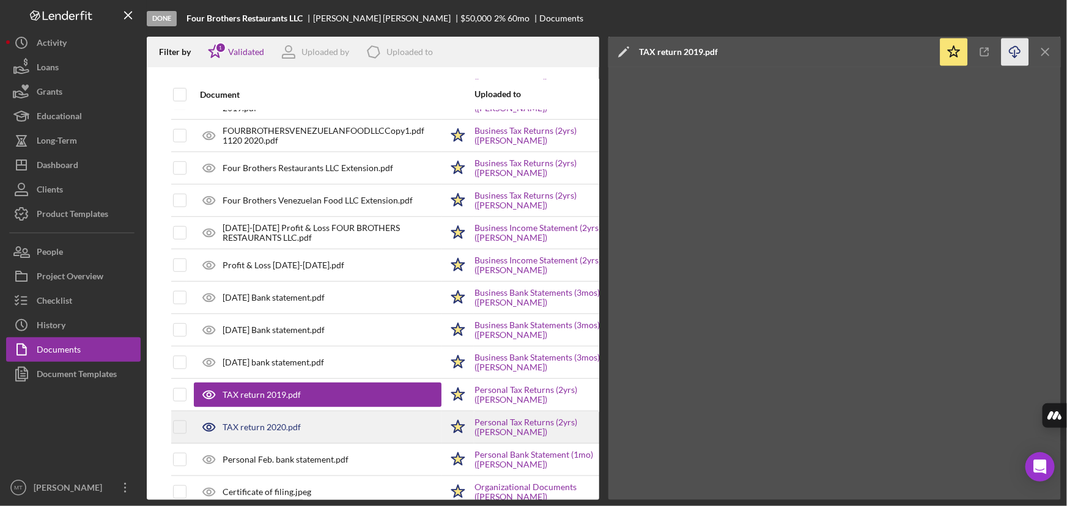
click at [291, 422] on div "TAX return 2020.pdf" at bounding box center [261, 427] width 78 height 10
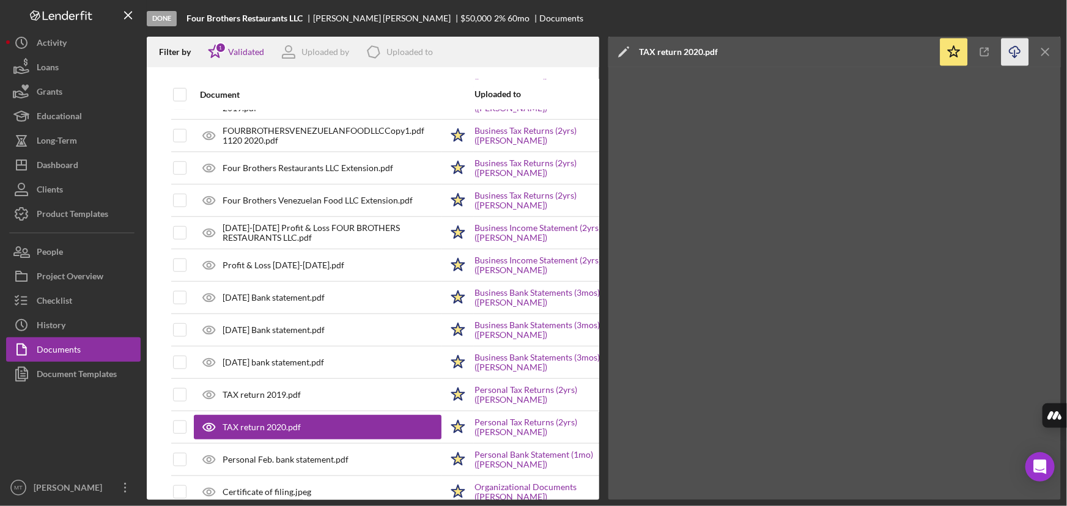
click at [1015, 52] on icon "Icon/Download" at bounding box center [1015, 53] width 28 height 28
click at [64, 163] on div "Dashboard" at bounding box center [58, 167] width 42 height 28
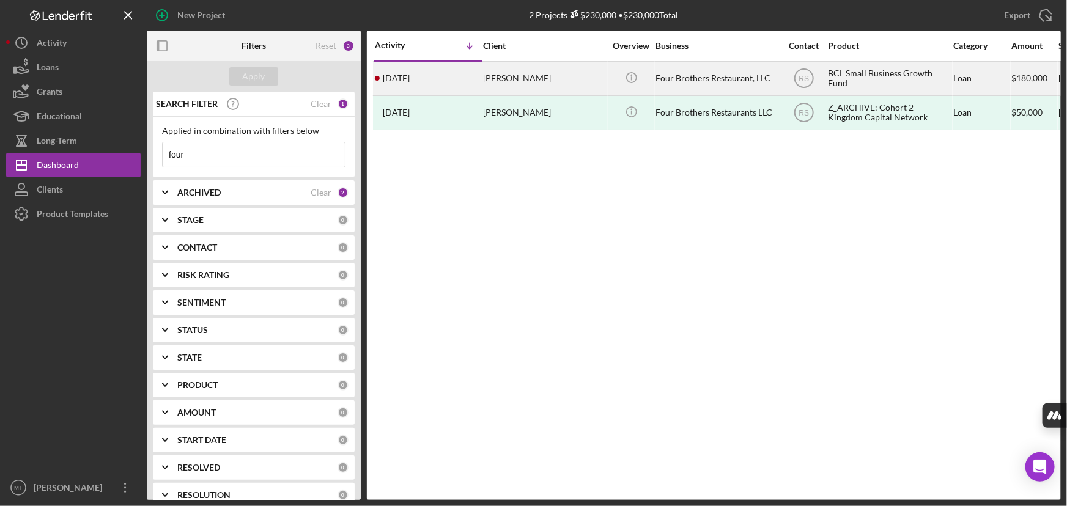
click at [563, 73] on div "[PERSON_NAME]" at bounding box center [544, 78] width 122 height 32
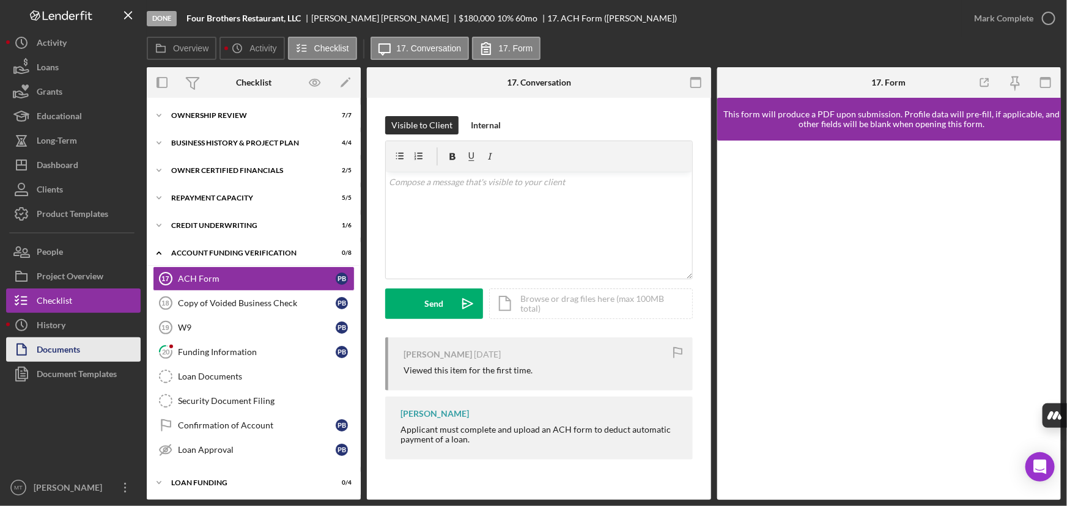
click at [90, 359] on button "Documents" at bounding box center [73, 349] width 134 height 24
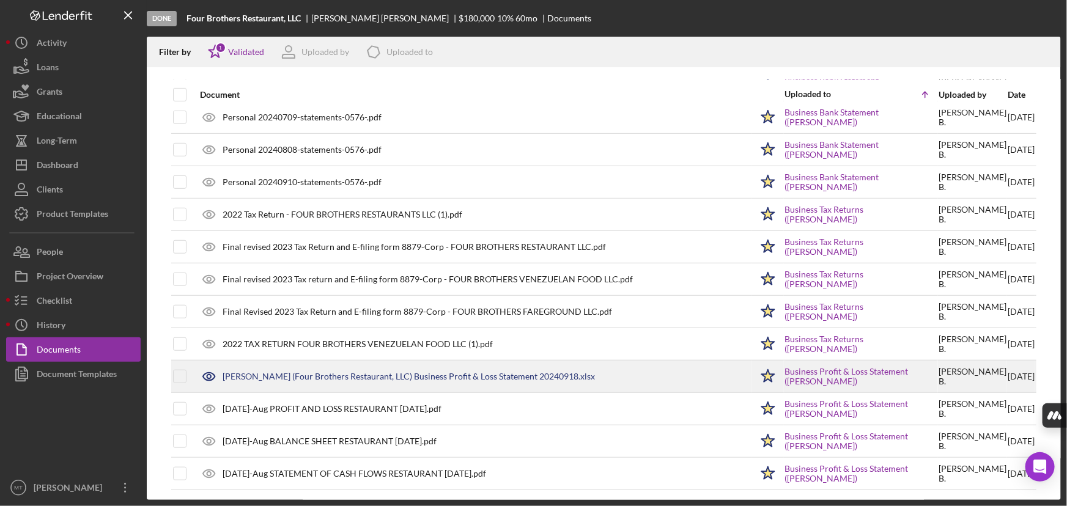
scroll to position [398, 0]
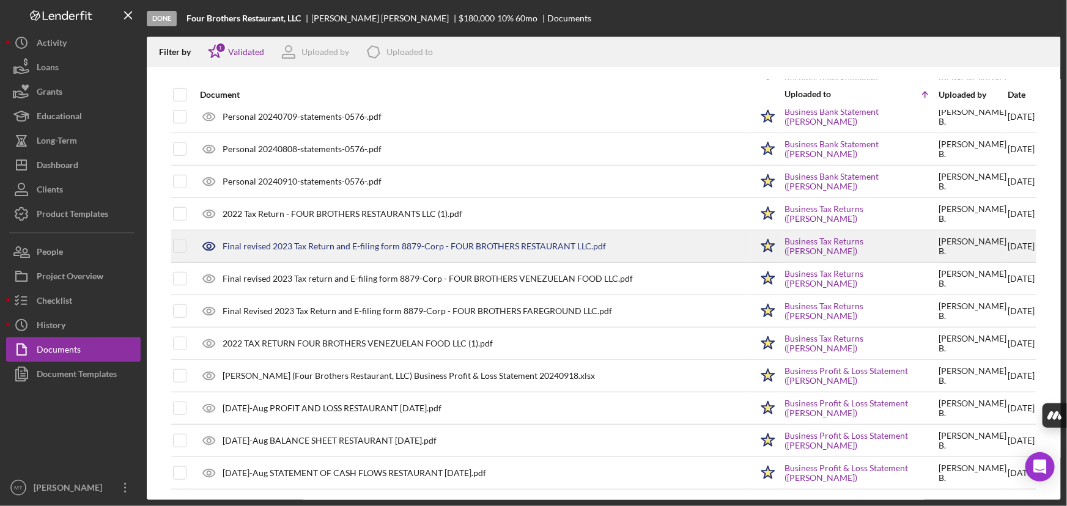
click at [383, 246] on div "Final revised 2023 Tax Return and E-filing form 8879-Corp - FOUR BROTHERS RESTA…" at bounding box center [413, 246] width 383 height 10
